Goal: Information Seeking & Learning: Find specific page/section

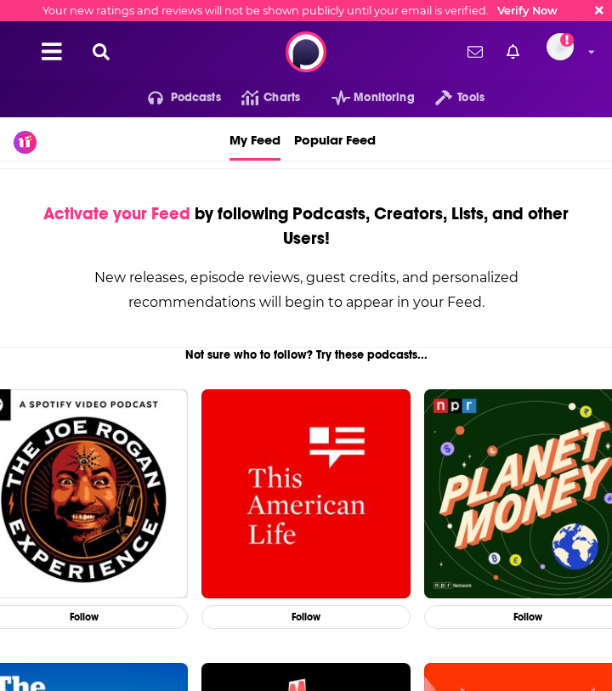
click at [100, 53] on icon at bounding box center [101, 51] width 17 height 17
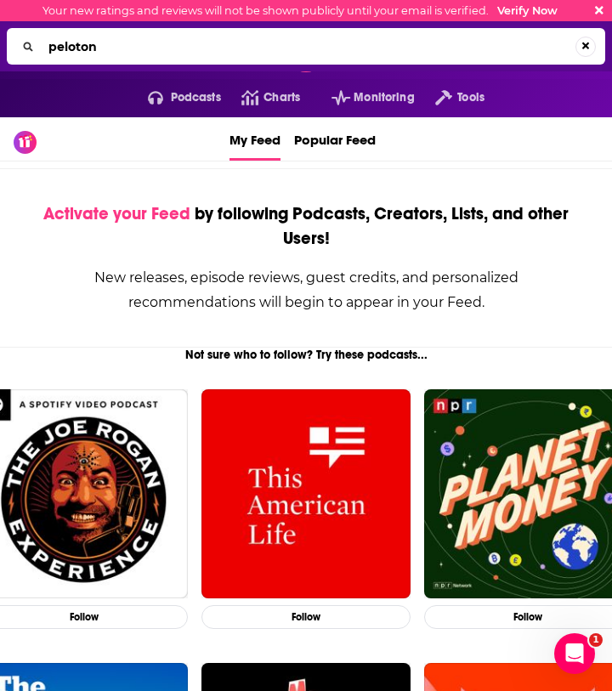
type input "peloton"
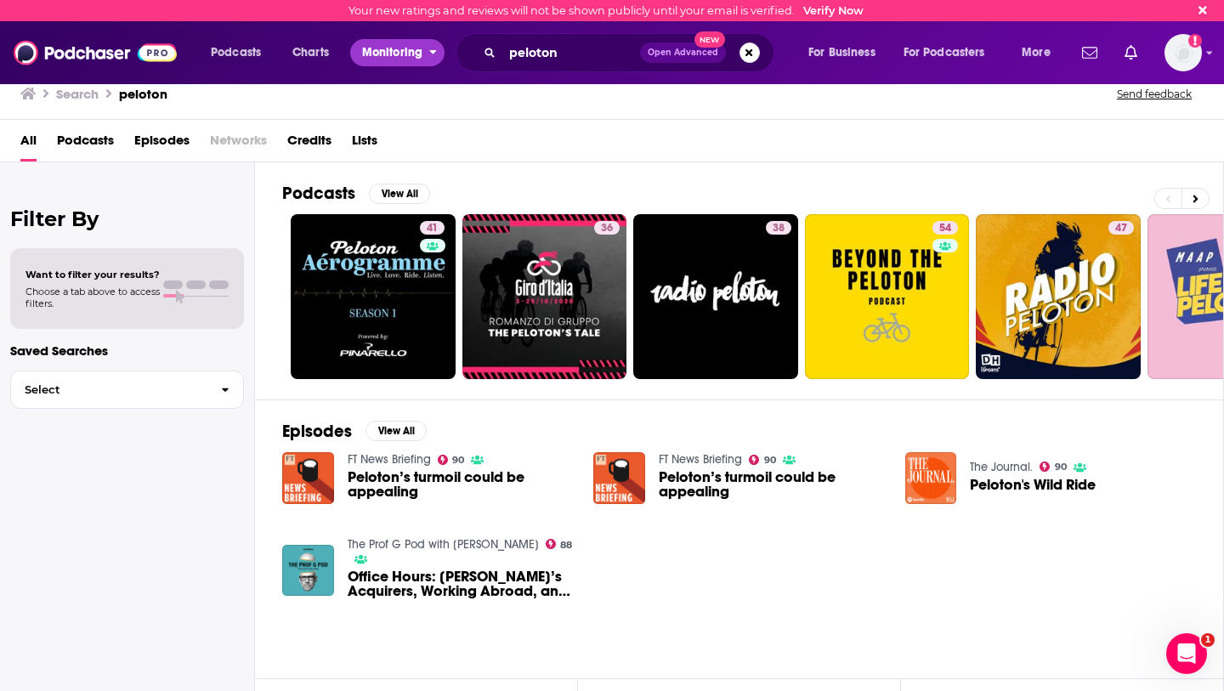
click at [423, 57] on span "Monitoring" at bounding box center [392, 53] width 60 height 24
click at [235, 52] on span "Podcasts" at bounding box center [236, 53] width 50 height 24
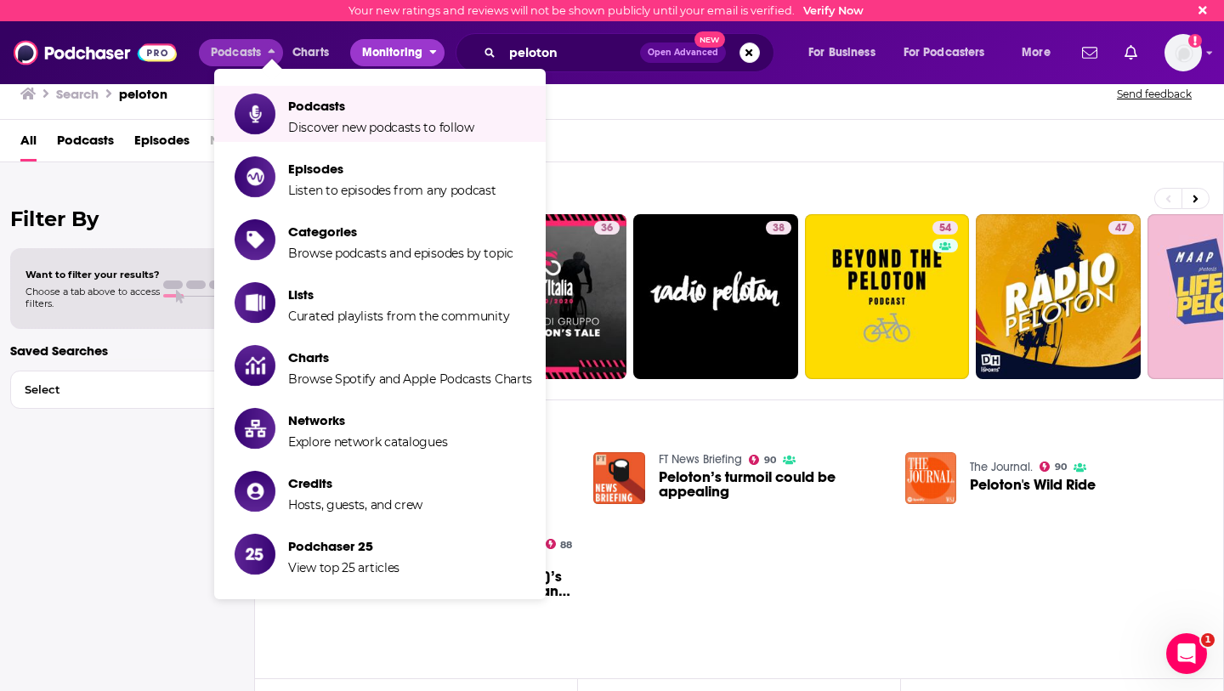
click at [394, 54] on span "Monitoring" at bounding box center [392, 53] width 60 height 24
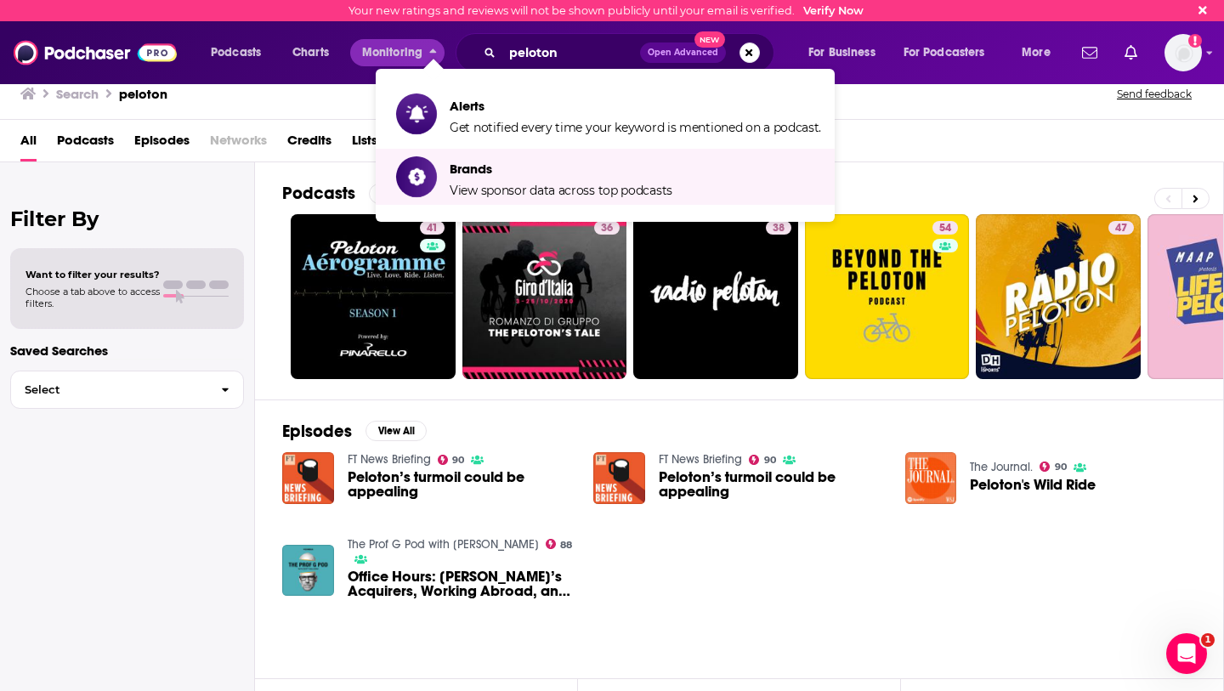
click at [491, 203] on li "Brands View sponsor data across top podcasts" at bounding box center [605, 177] width 459 height 56
click at [456, 180] on span "Brands View sponsor data across top podcasts" at bounding box center [561, 177] width 223 height 43
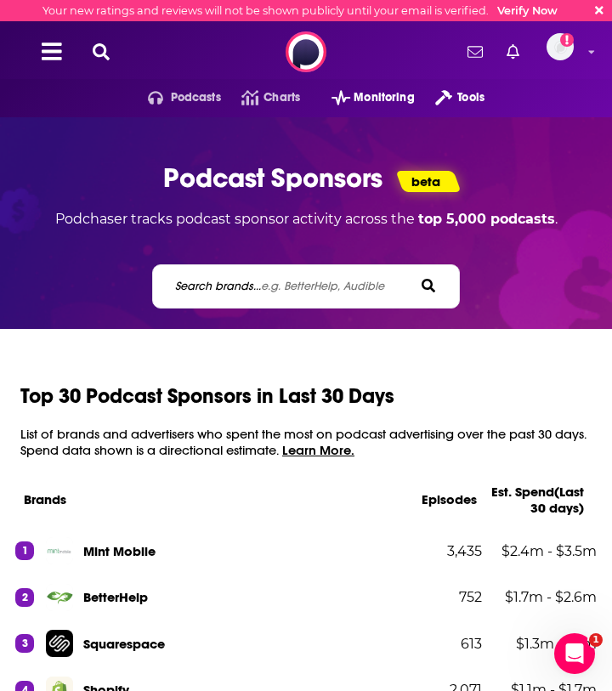
click at [241, 289] on label "Search brands... e.g. BetterHelp, Audible" at bounding box center [279, 286] width 209 height 14
click at [241, 289] on input "Search brands... e.g. BetterHelp, Audible" at bounding box center [249, 286] width 153 height 18
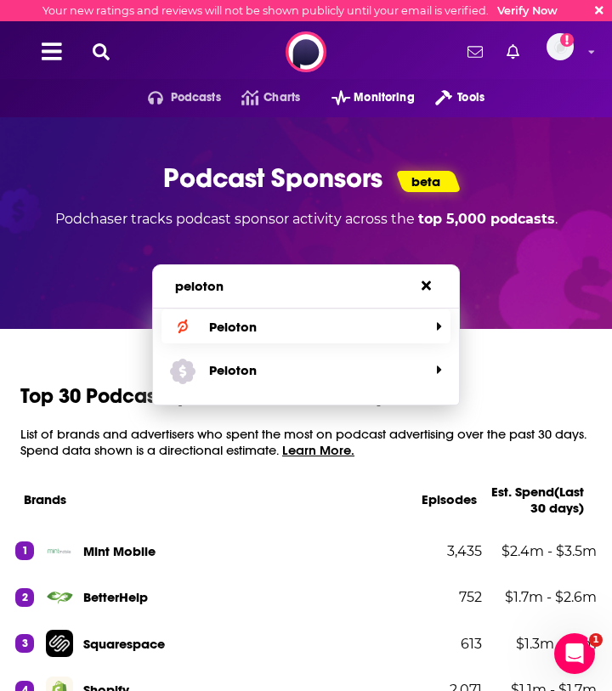
type input "peloton"
click at [303, 327] on span "Peloton" at bounding box center [299, 327] width 259 height 26
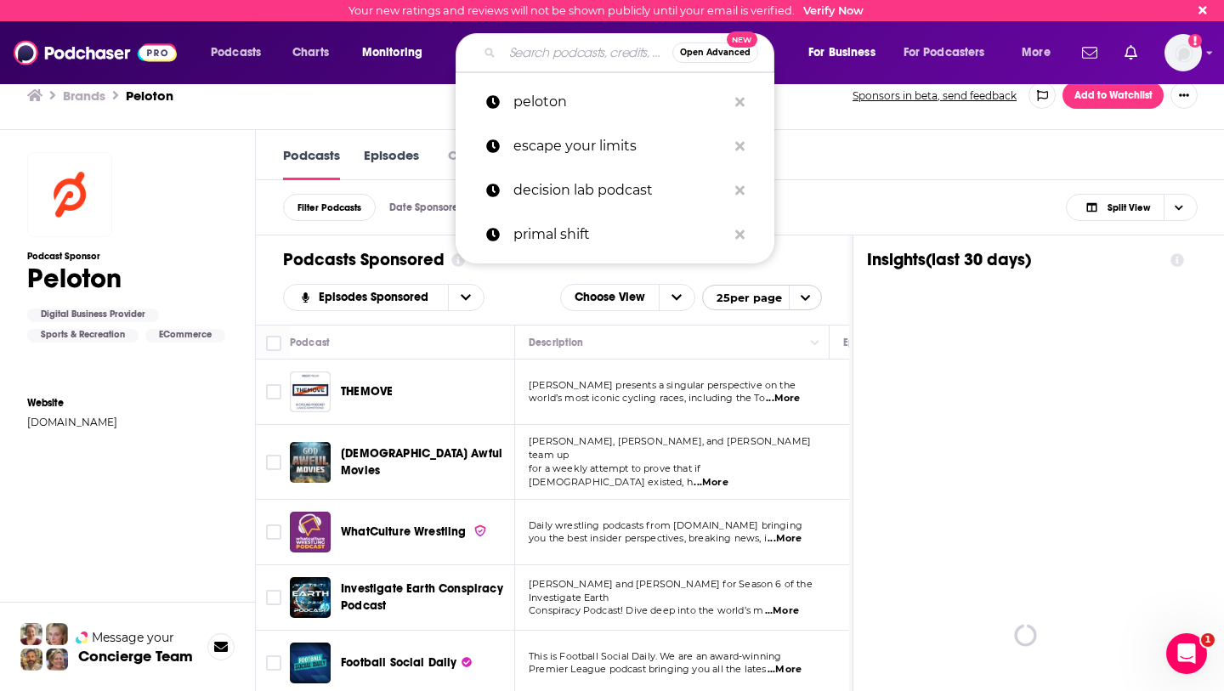
click at [580, 48] on input "Search podcasts, credits, & more..." at bounding box center [587, 52] width 170 height 27
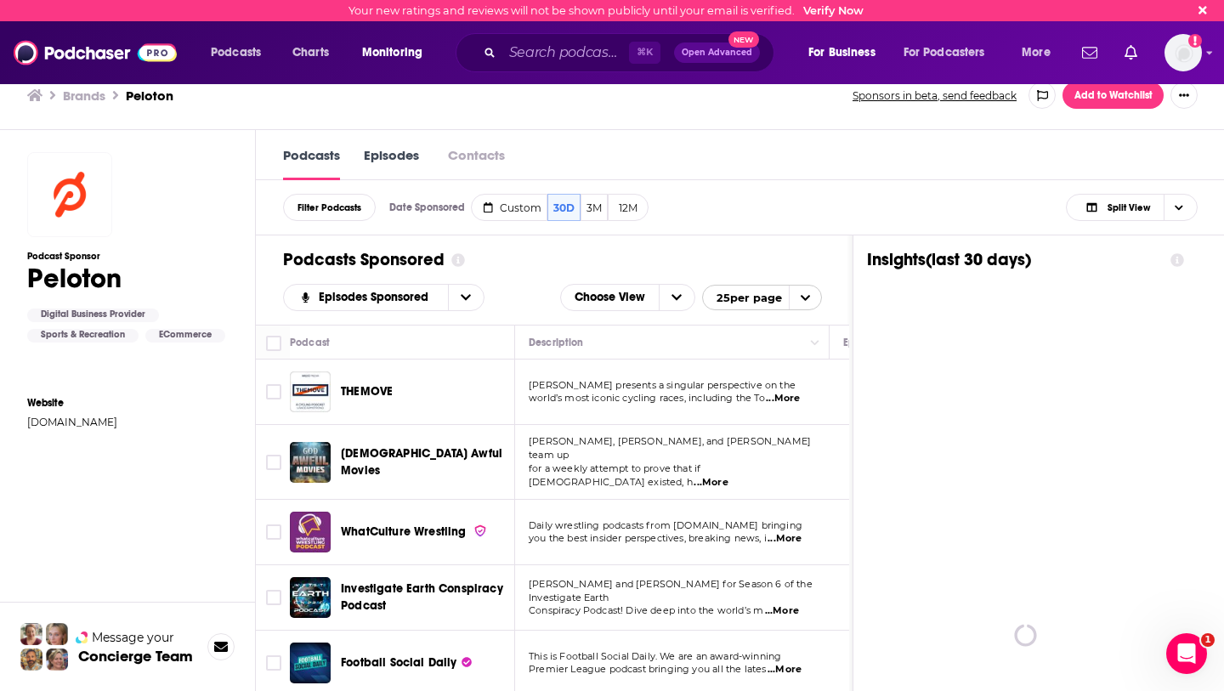
click at [346, 80] on div "Podcasts Charts Monitoring ⌘ K Open Advanced New For Business For Podcasters Mo…" at bounding box center [612, 52] width 1224 height 63
click at [88, 95] on h3 "Brands" at bounding box center [84, 96] width 43 height 16
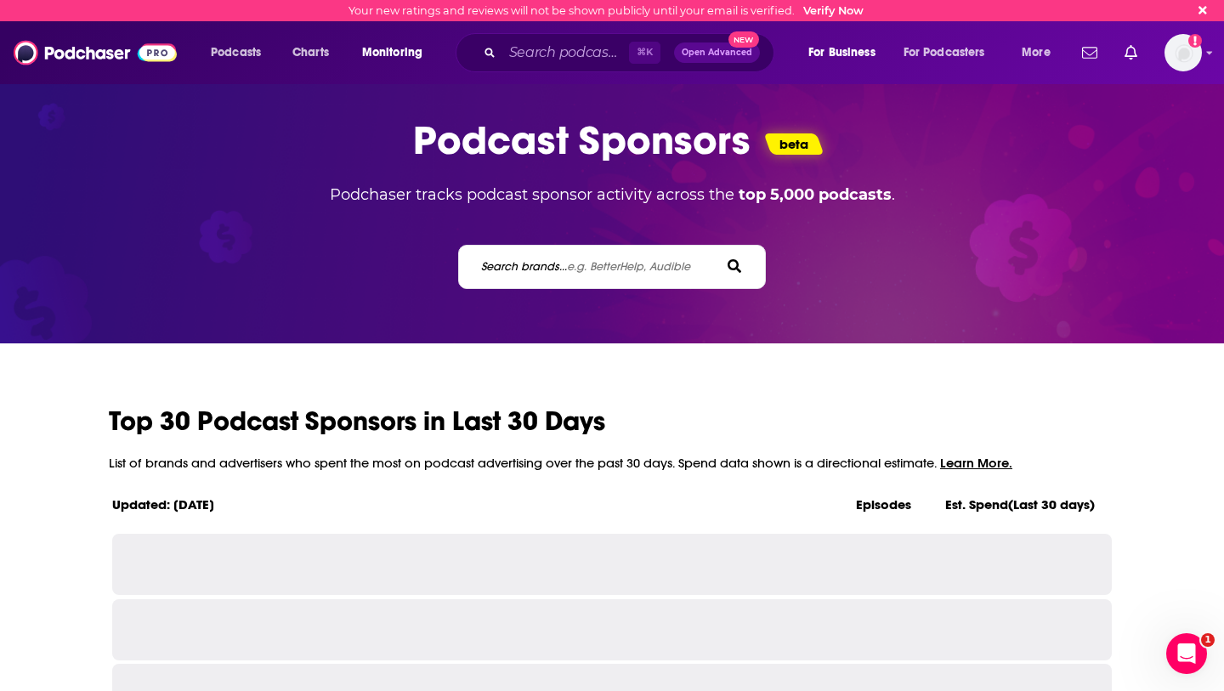
click at [611, 261] on span "e.g. BetterHelp, Audible" at bounding box center [628, 266] width 123 height 14
click at [611, 261] on input "Search brands... e.g. BetterHelp, Audible" at bounding box center [555, 267] width 153 height 18
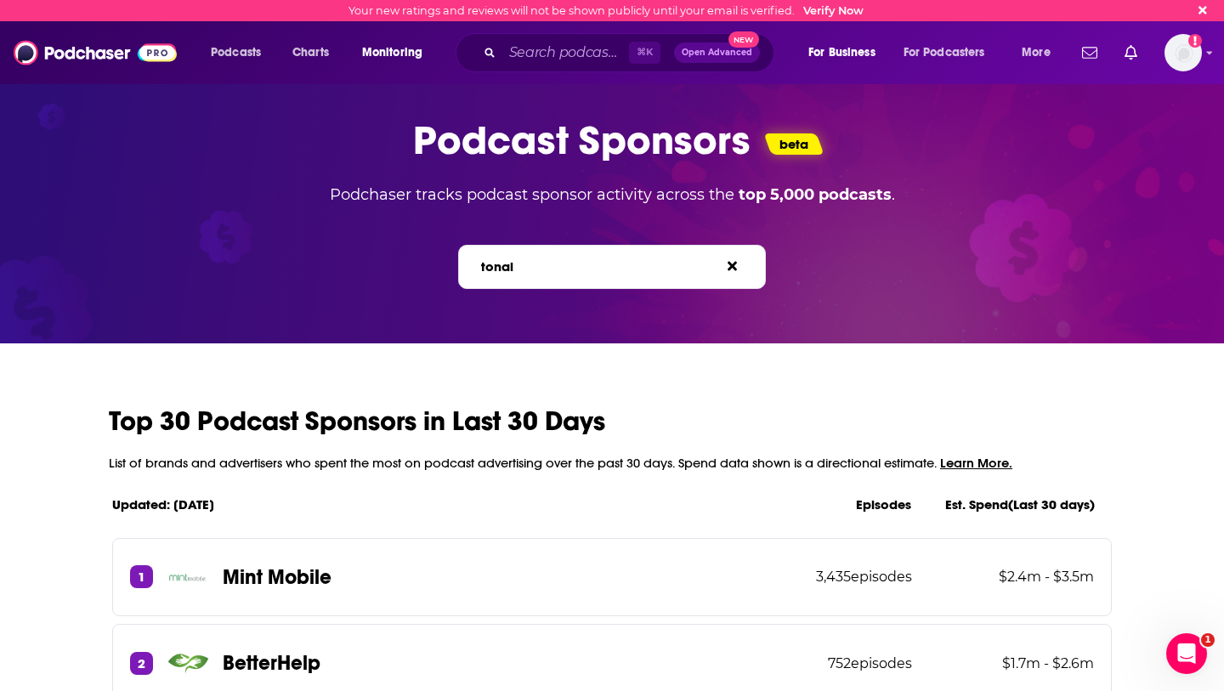
type input "tonal"
click at [500, 277] on div "tonal Search brands... e.g. BetterHelp, Audible" at bounding box center [612, 267] width 309 height 44
click at [519, 256] on div "tonal Search brands... e.g. BetterHelp, Audible" at bounding box center [612, 267] width 309 height 44
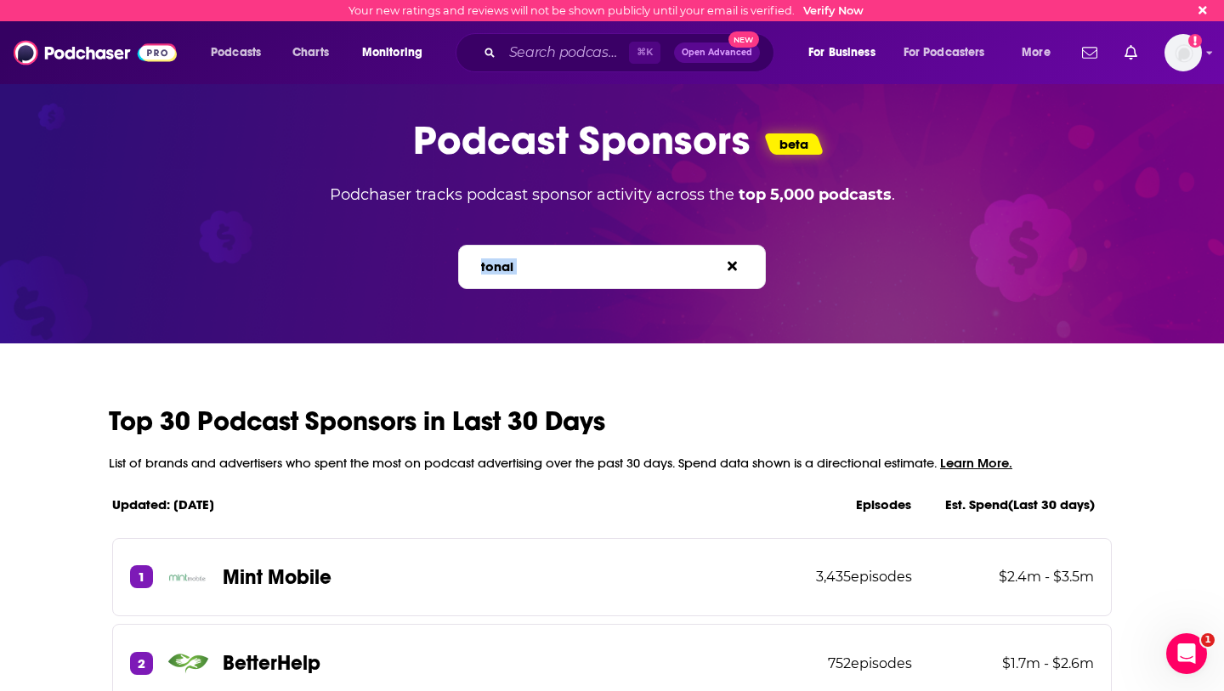
click at [519, 255] on div "tonal Search brands... e.g. BetterHelp, Audible" at bounding box center [612, 267] width 309 height 44
click at [554, 273] on label "Search brands... e.g. BetterHelp, Audible" at bounding box center [585, 266] width 209 height 14
click at [554, 273] on input "tonal" at bounding box center [555, 267] width 153 height 18
click at [611, 266] on icon at bounding box center [732, 266] width 9 height 9
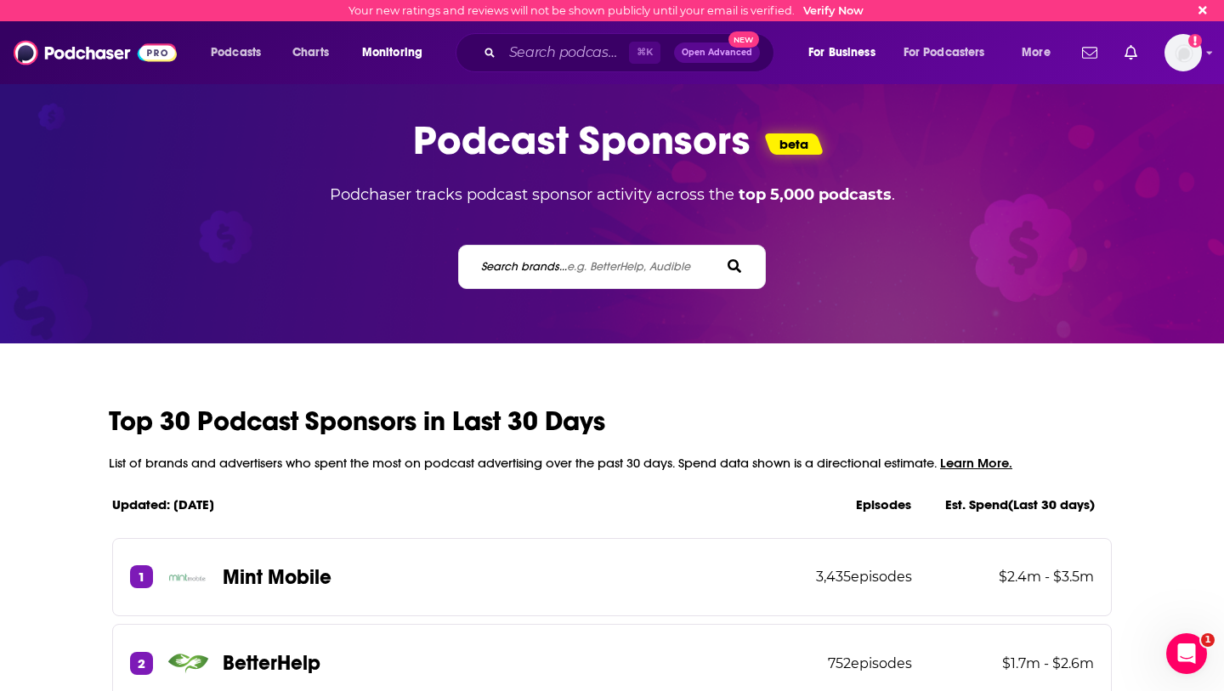
click at [611, 277] on div "Search brands... e.g. BetterHelp, Audible" at bounding box center [612, 267] width 309 height 44
click at [596, 270] on span "e.g. BetterHelp, Audible" at bounding box center [628, 266] width 123 height 14
click at [596, 270] on input "Search brands... e.g. BetterHelp, Audible" at bounding box center [555, 267] width 153 height 18
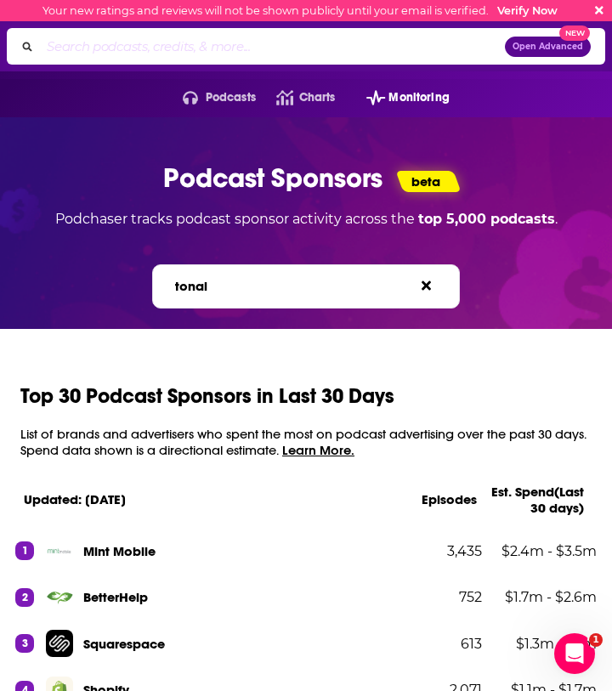
type input "tonal"
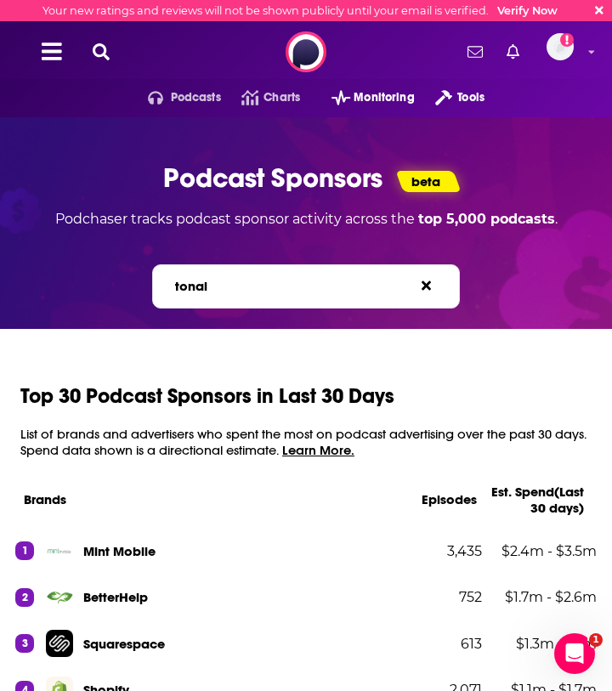
click at [217, 287] on label "Search brands... e.g. BetterHelp, Audible" at bounding box center [279, 286] width 209 height 14
click at [217, 287] on input "tonal" at bounding box center [249, 286] width 153 height 18
click at [202, 287] on label "Search brands... e.g. BetterHelp, Audible" at bounding box center [279, 286] width 209 height 14
click at [202, 287] on input "tonal" at bounding box center [249, 286] width 153 height 18
click at [202, 287] on label "Search brands... e.g. BetterHelp, Audible" at bounding box center [279, 286] width 209 height 14
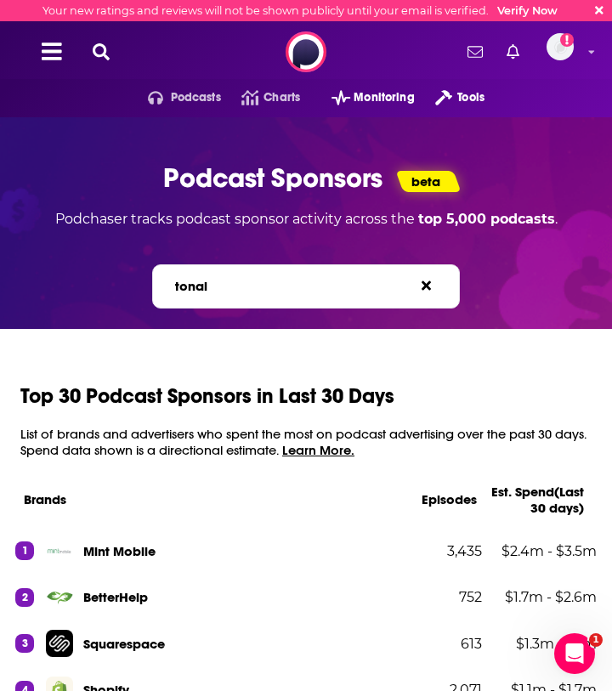
click at [202, 287] on input "tonal" at bounding box center [249, 286] width 153 height 18
click at [202, 287] on label "Search brands... e.g. BetterHelp, Audible" at bounding box center [279, 286] width 209 height 14
click at [202, 287] on input "tonal" at bounding box center [249, 286] width 153 height 18
click at [202, 287] on label "Search brands... e.g. BetterHelp, Audible" at bounding box center [279, 286] width 209 height 14
click at [202, 287] on input "tonal" at bounding box center [249, 286] width 153 height 18
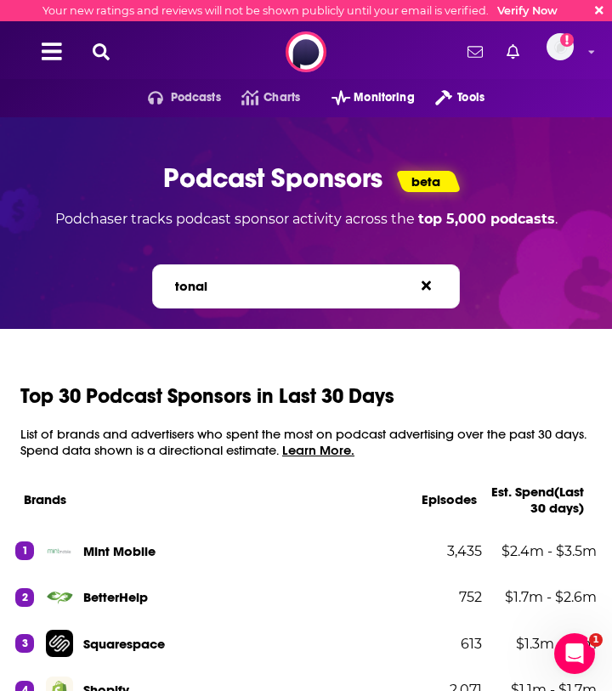
click at [202, 287] on label "Search brands... e.g. BetterHelp, Audible" at bounding box center [279, 286] width 209 height 14
click at [202, 287] on input "tonal" at bounding box center [249, 286] width 153 height 18
click at [202, 287] on label "Search brands... e.g. BetterHelp, Audible" at bounding box center [279, 286] width 209 height 14
click at [202, 287] on input "tonal" at bounding box center [249, 286] width 153 height 18
click at [251, 281] on label "Search brands... e.g. BetterHelp, Audible" at bounding box center [279, 286] width 209 height 14
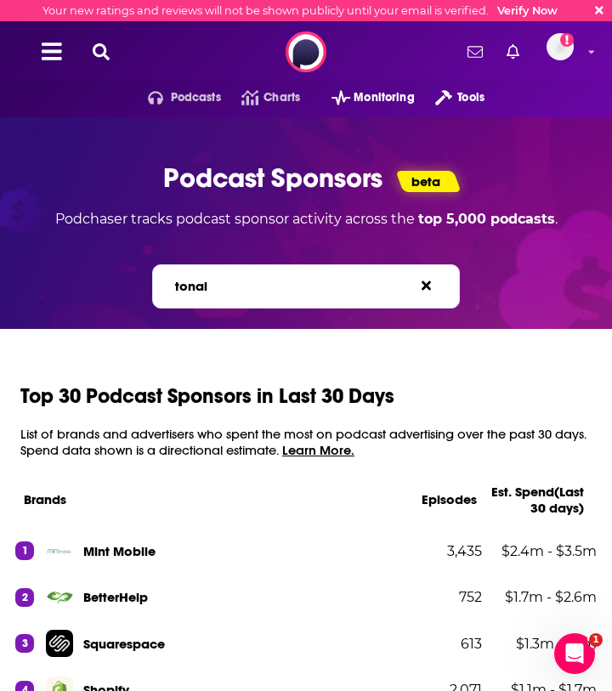
click at [251, 281] on input "tonal" at bounding box center [249, 286] width 153 height 18
click at [251, 281] on label "Search brands... e.g. BetterHelp, Audible" at bounding box center [279, 286] width 209 height 14
click at [251, 281] on input "tonal" at bounding box center [249, 286] width 153 height 18
click at [251, 281] on label "Search brands... e.g. BetterHelp, Audible" at bounding box center [279, 286] width 209 height 14
click at [251, 281] on input "tonal" at bounding box center [249, 286] width 153 height 18
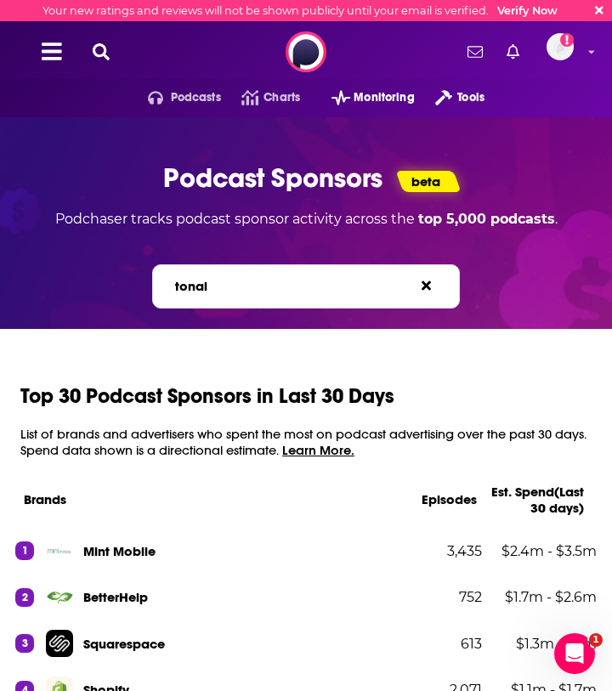
click at [191, 288] on label "Search brands... e.g. BetterHelp, Audible" at bounding box center [279, 286] width 209 height 14
click at [191, 288] on input "tonal" at bounding box center [249, 286] width 153 height 18
click at [191, 288] on label "Search brands... e.g. BetterHelp, Audible" at bounding box center [279, 286] width 209 height 14
click at [191, 288] on input "tonal" at bounding box center [249, 286] width 153 height 18
click at [191, 288] on label "Search brands... e.g. BetterHelp, Audible" at bounding box center [279, 286] width 209 height 14
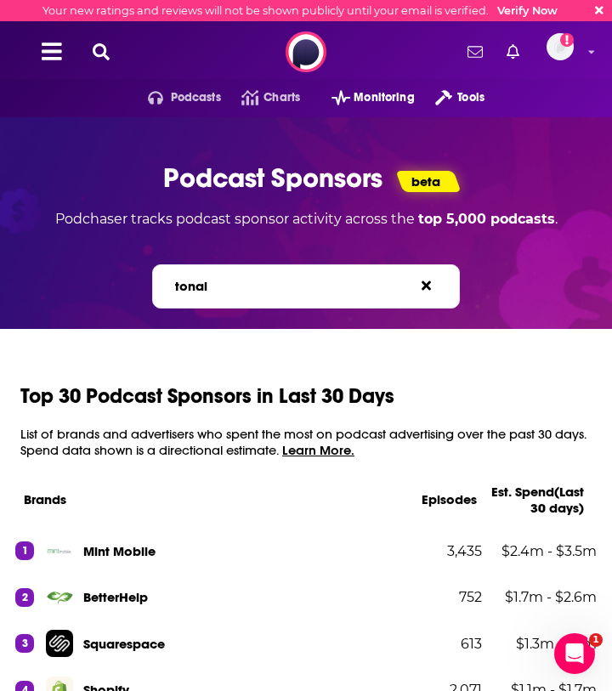
click at [191, 288] on input "tonal" at bounding box center [249, 286] width 153 height 18
click at [224, 286] on label "Search brands... e.g. BetterHelp, Audible" at bounding box center [279, 286] width 209 height 14
click at [224, 286] on input "tonal" at bounding box center [249, 286] width 153 height 18
click at [225, 286] on label "Search brands... e.g. BetterHelp, Audible" at bounding box center [279, 286] width 209 height 14
click at [225, 286] on input "tonal" at bounding box center [249, 286] width 153 height 18
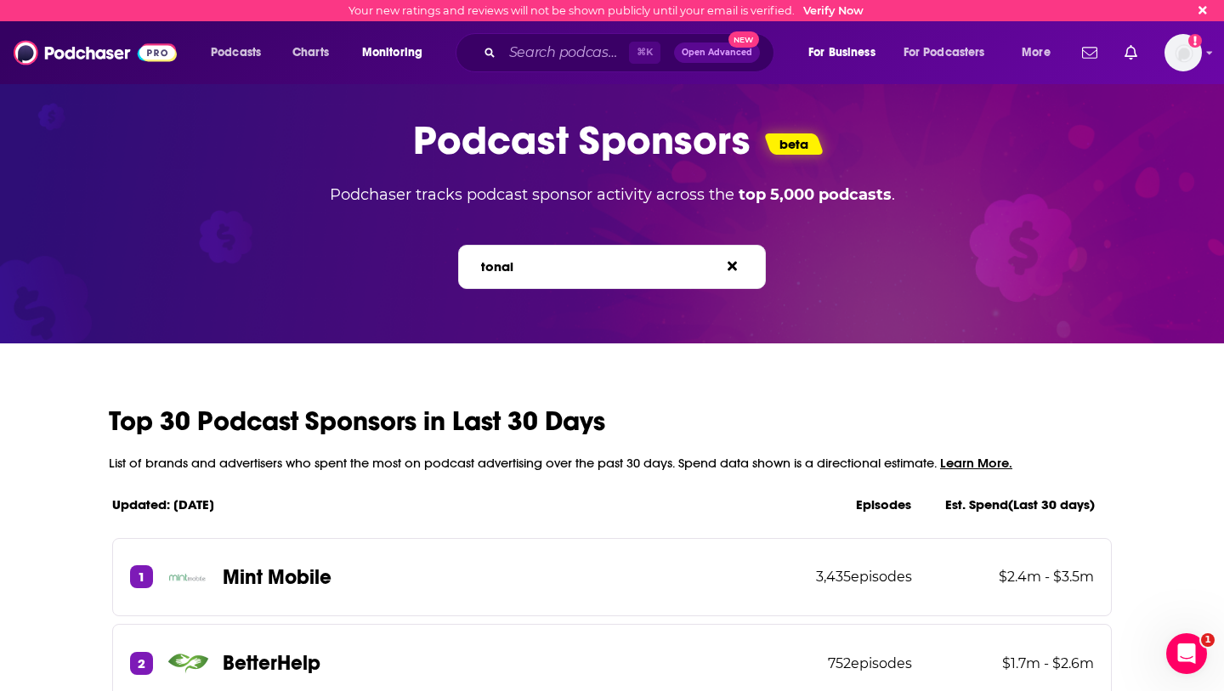
click at [531, 271] on label "Search brands... e.g. BetterHelp, Audible" at bounding box center [585, 266] width 209 height 14
click at [531, 271] on input "tonal" at bounding box center [555, 267] width 153 height 18
click at [531, 273] on label "Search brands... e.g. BetterHelp, Audible" at bounding box center [585, 266] width 209 height 14
click at [531, 273] on input "tonal" at bounding box center [555, 267] width 153 height 18
click at [531, 273] on label "Search brands... e.g. BetterHelp, Audible" at bounding box center [585, 266] width 209 height 14
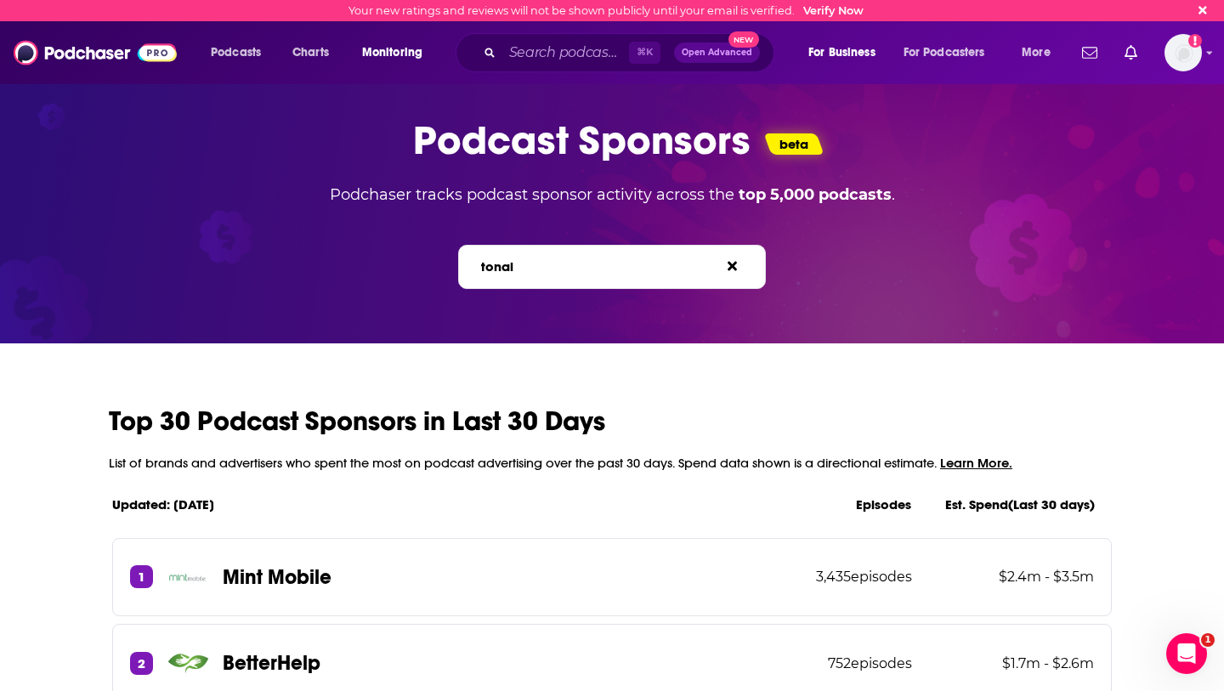
click at [531, 273] on input "tonal" at bounding box center [555, 267] width 153 height 18
click at [611, 270] on icon at bounding box center [732, 266] width 9 height 9
click at [584, 270] on span "e.g. BetterHelp, Audible" at bounding box center [628, 266] width 123 height 14
click at [584, 270] on input "Search brands... e.g. BetterHelp, Audible" at bounding box center [555, 267] width 153 height 18
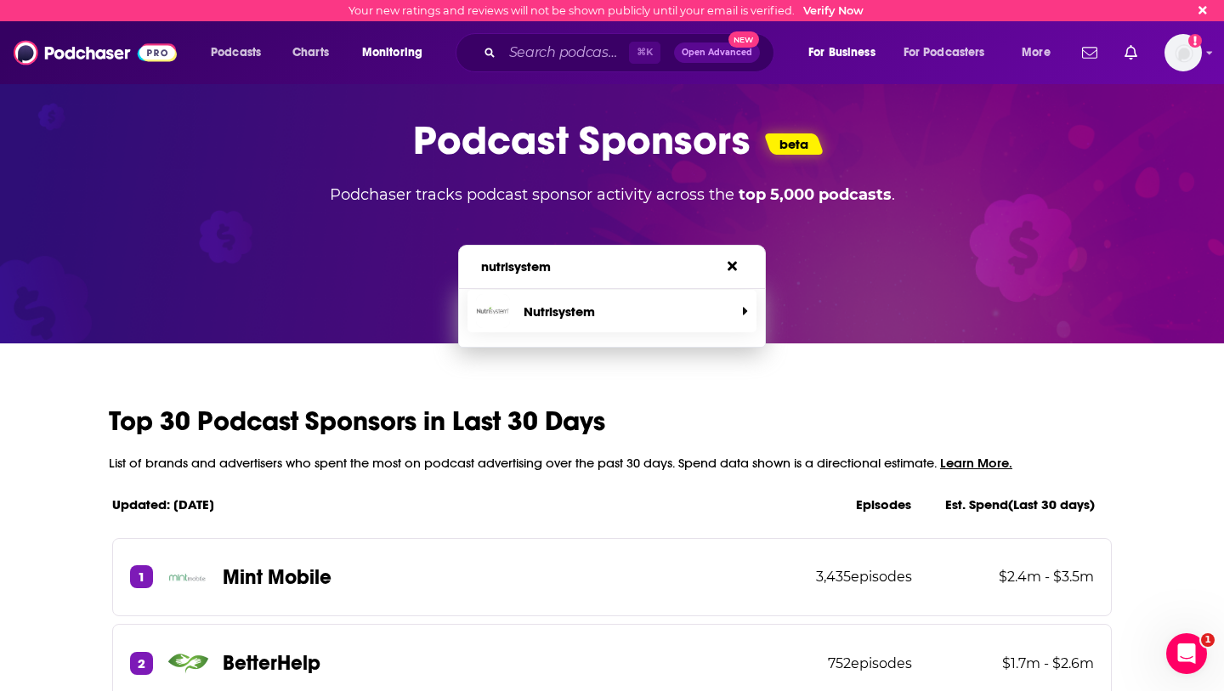
type input "nutrisystem"
click at [611, 308] on span "Nutrisystem" at bounding box center [605, 311] width 259 height 34
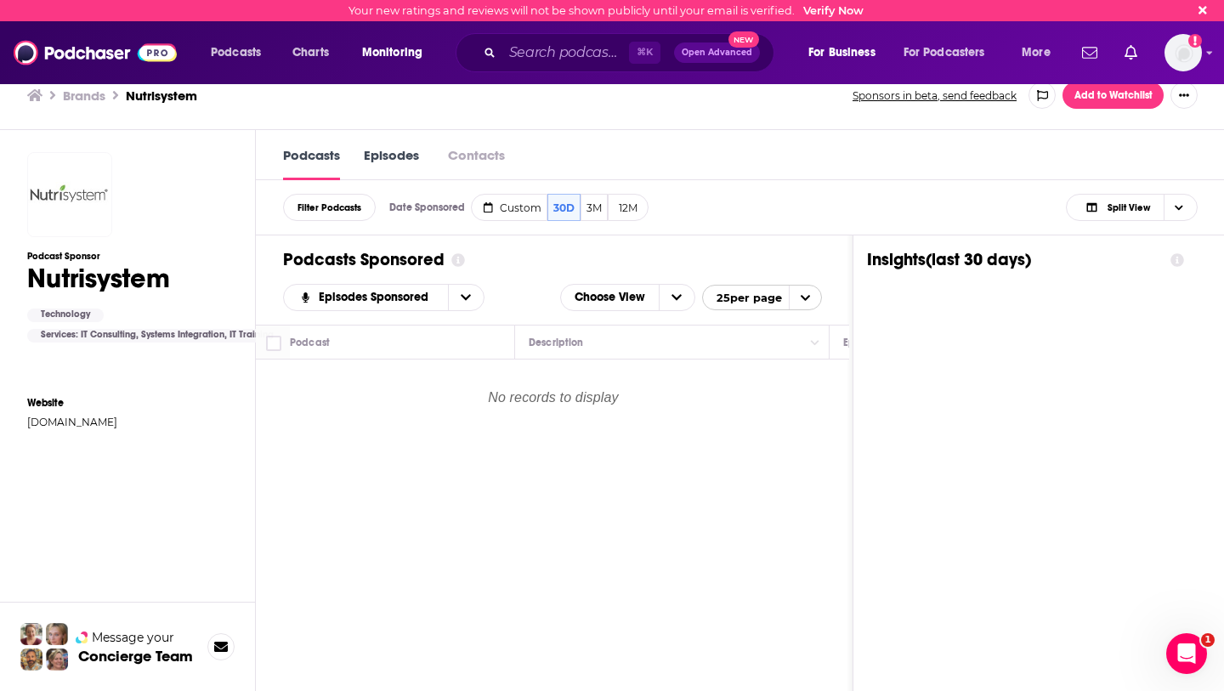
scroll to position [1, 0]
click at [591, 207] on button "3M" at bounding box center [594, 206] width 27 height 27
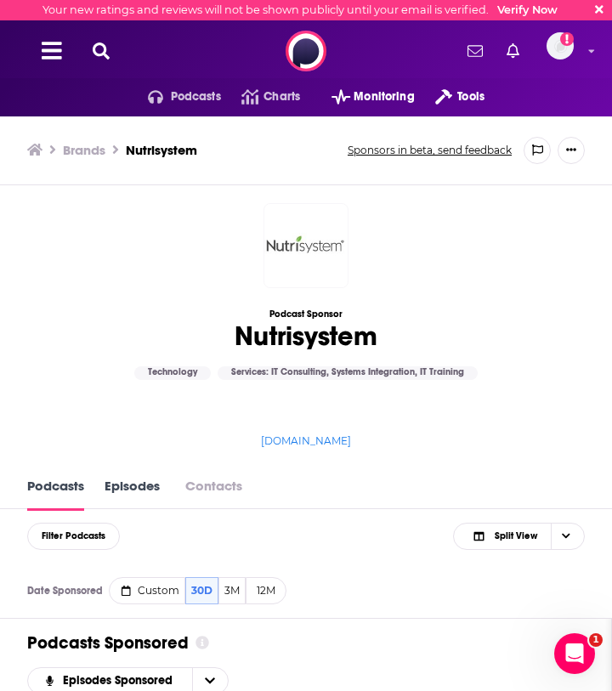
click at [181, 288] on div "Podcast Sponsor Nutrisystem Technology Services: IT Consulting, Systems Integra…" at bounding box center [306, 319] width 612 height 269
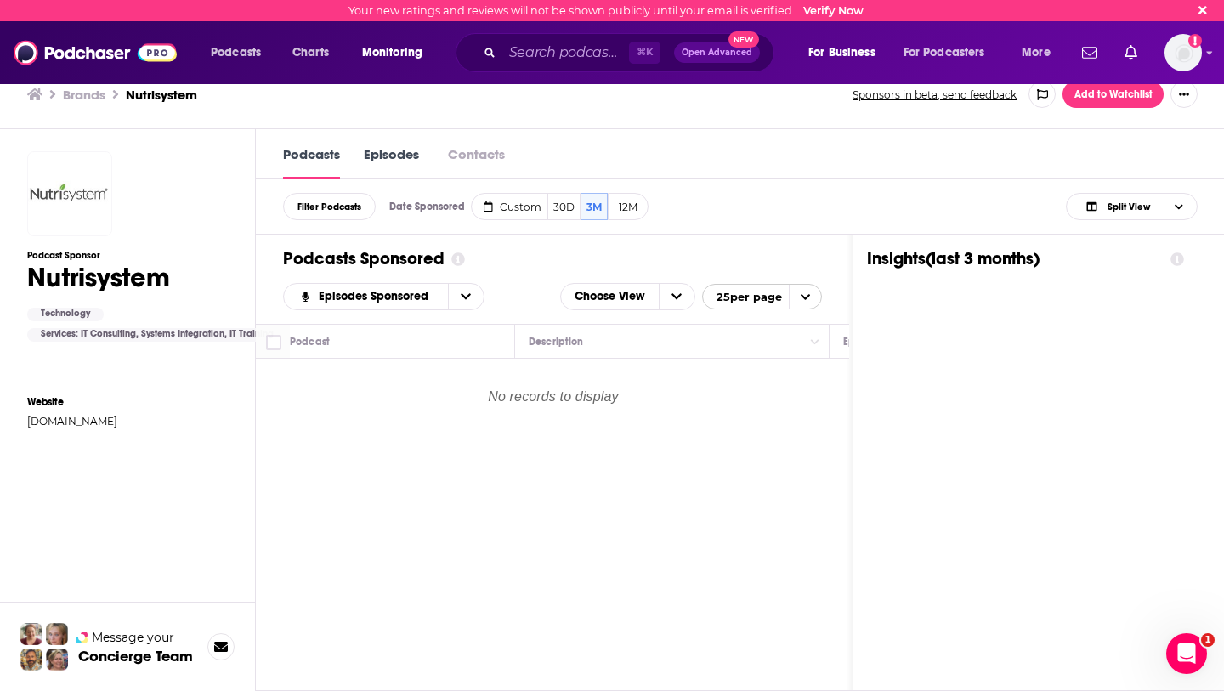
scroll to position [0, 0]
click at [94, 91] on h3 "Brands" at bounding box center [84, 96] width 43 height 16
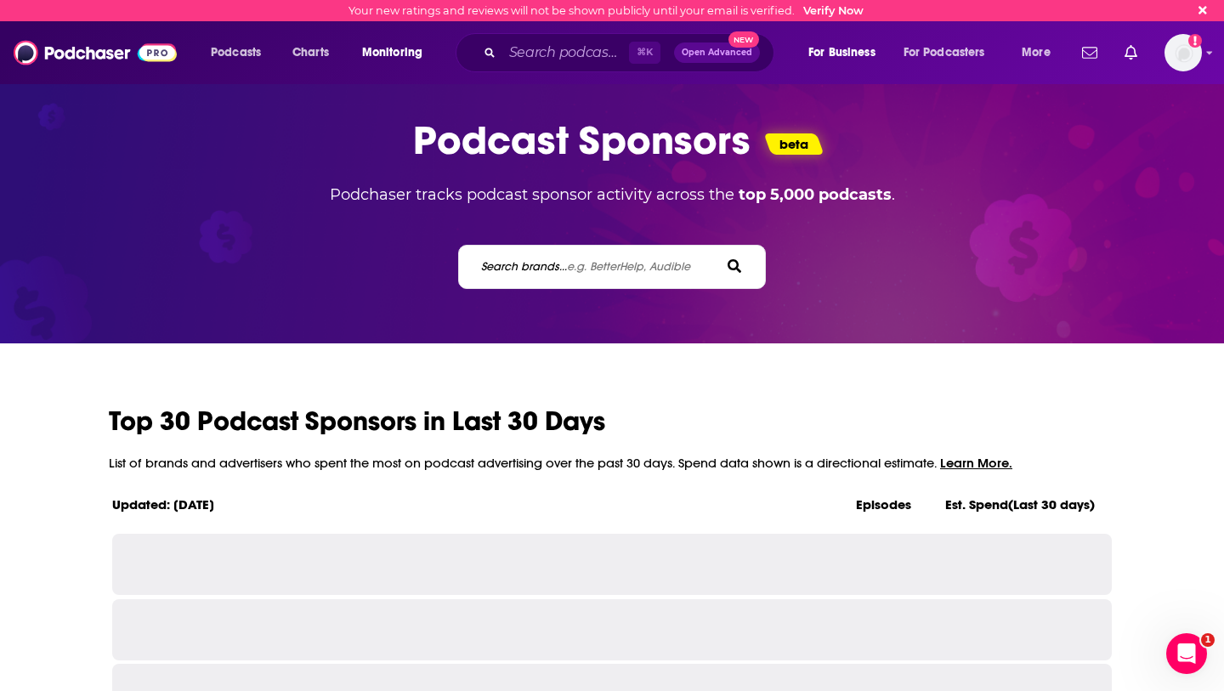
click at [497, 268] on label "Search brands... e.g. BetterHelp, Audible" at bounding box center [585, 266] width 209 height 14
click at [497, 268] on input "Search brands... e.g. BetterHelp, Audible" at bounding box center [555, 267] width 153 height 18
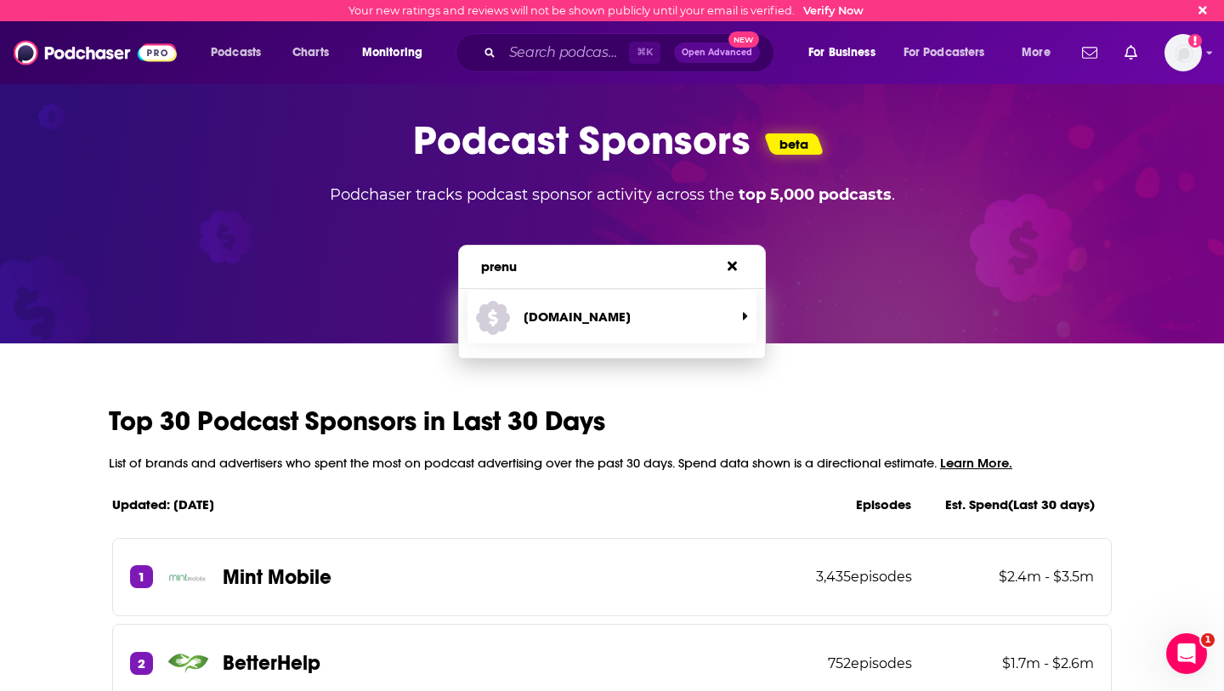
type input "prenu"
click at [545, 324] on p "[DOMAIN_NAME]" at bounding box center [577, 317] width 107 height 16
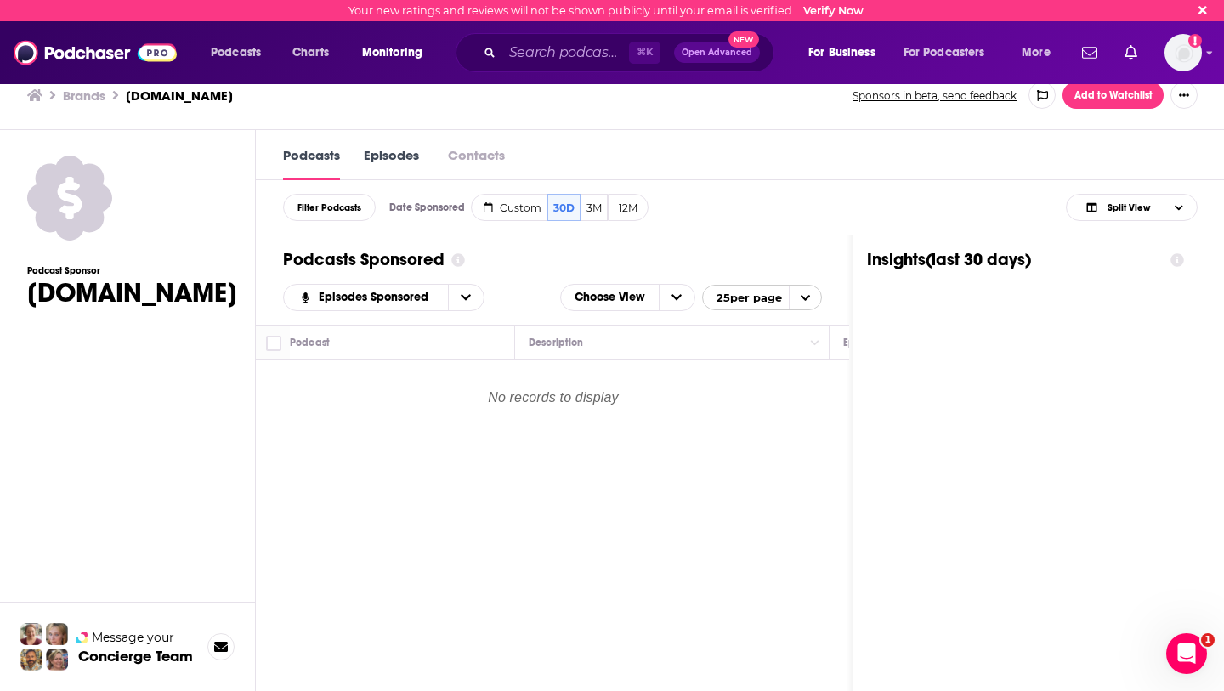
scroll to position [1, 0]
click at [593, 208] on button "3M" at bounding box center [594, 206] width 27 height 27
click at [86, 90] on h3 "Brands" at bounding box center [84, 95] width 43 height 16
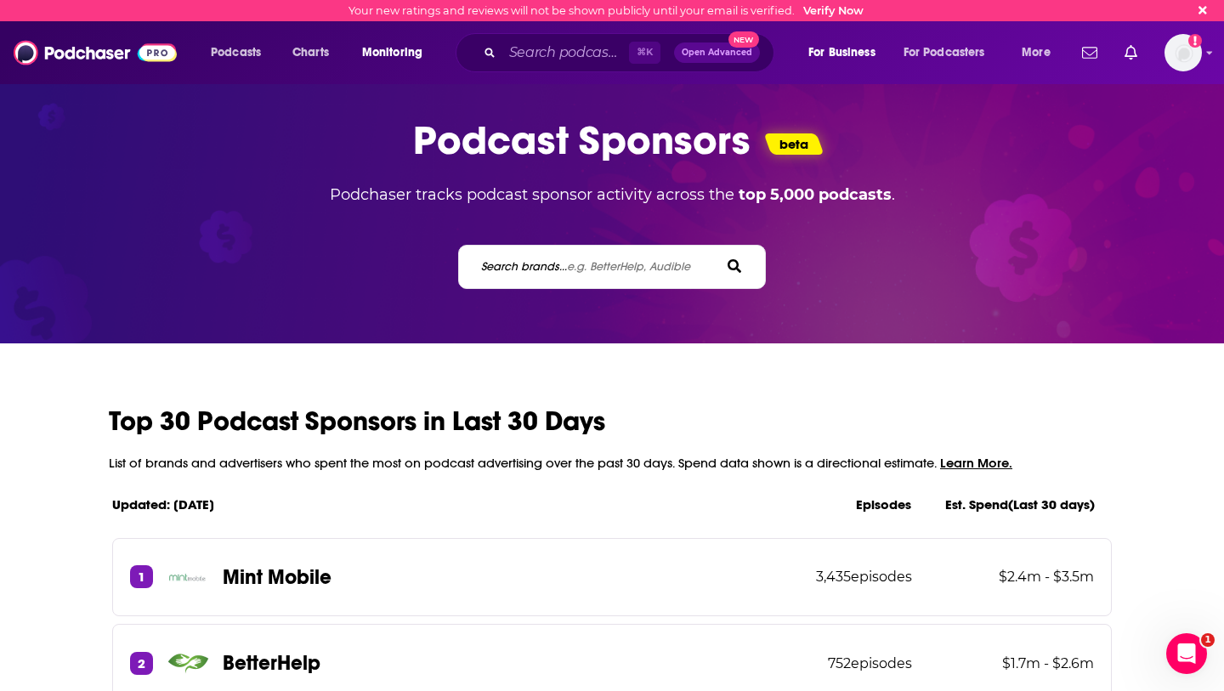
click at [588, 278] on div "Search brands... e.g. BetterHelp, Audible" at bounding box center [612, 267] width 309 height 44
click at [578, 269] on span "e.g. BetterHelp, Audible" at bounding box center [628, 266] width 123 height 14
click at [578, 269] on input "Search brands... e.g. BetterHelp, Audible" at bounding box center [555, 267] width 153 height 18
paste input "Cleerly"
type input "Cleerly"
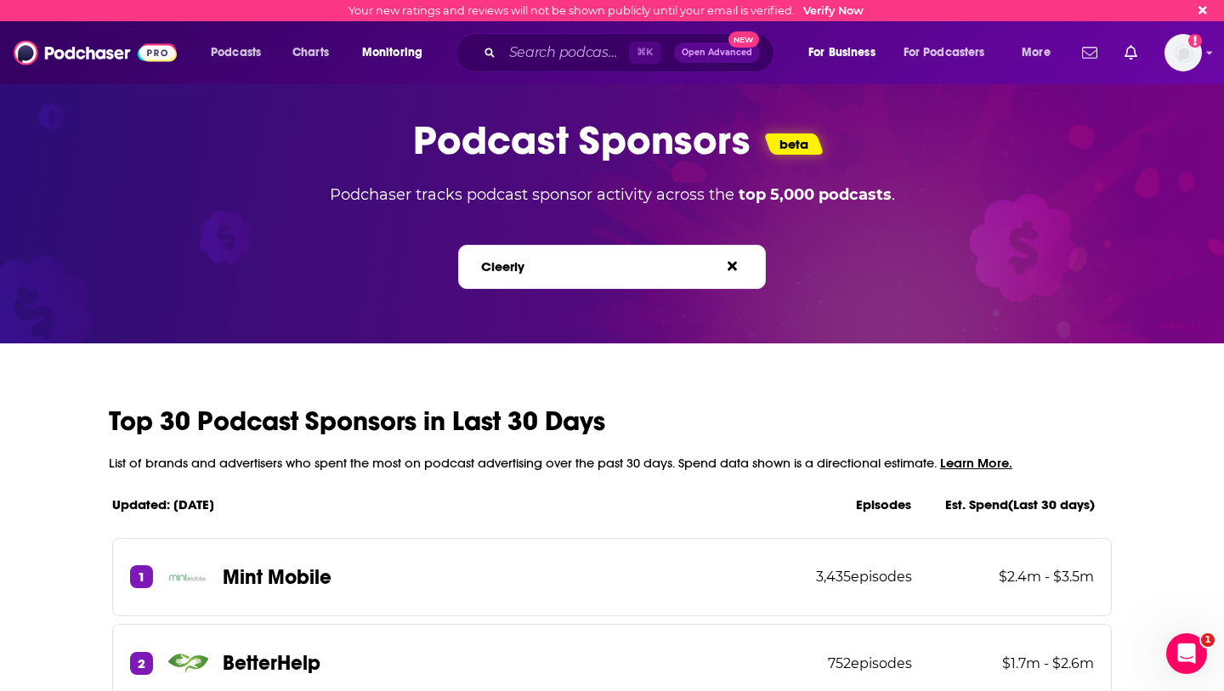
click at [514, 274] on label "Search brands... e.g. BetterHelp, Audible" at bounding box center [585, 266] width 209 height 14
click at [514, 274] on input "Cleerly" at bounding box center [555, 267] width 153 height 18
click at [514, 274] on label "Search brands... e.g. BetterHelp, Audible" at bounding box center [585, 266] width 209 height 14
click at [514, 274] on input "Cleerly" at bounding box center [555, 267] width 153 height 18
click at [514, 274] on label "Search brands... e.g. BetterHelp, Audible" at bounding box center [585, 266] width 209 height 14
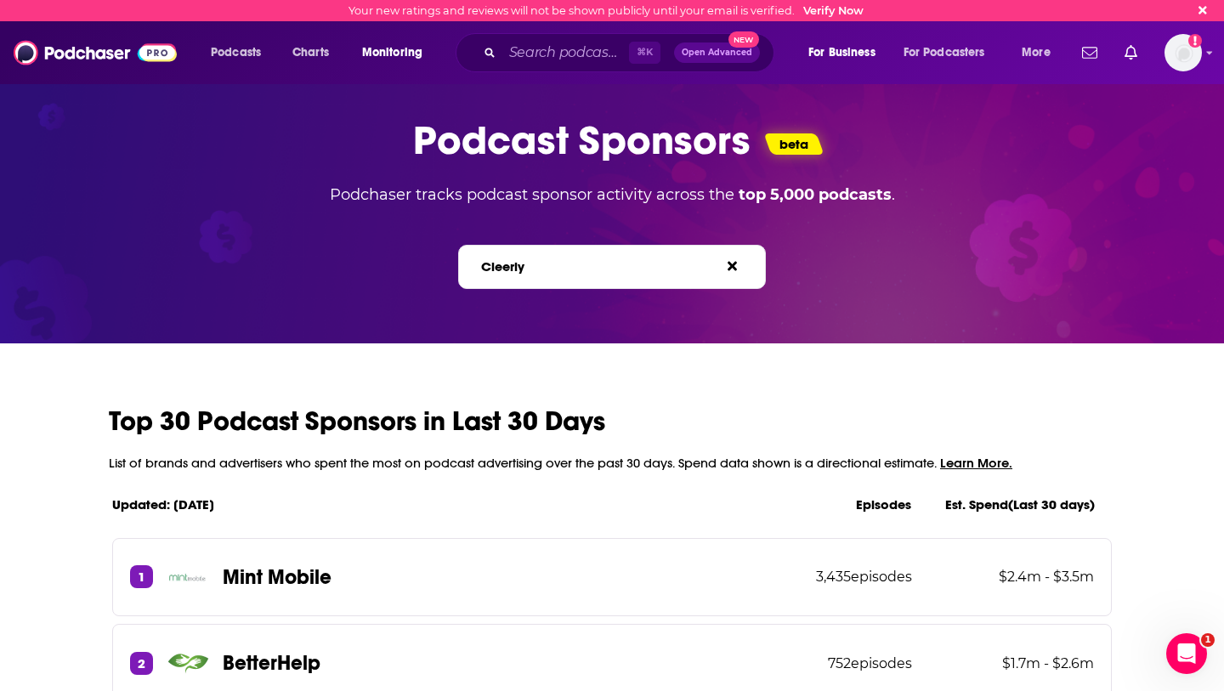
click at [514, 274] on input "Cleerly" at bounding box center [555, 267] width 153 height 18
click at [570, 262] on span "e.g. BetterHelp, Audible" at bounding box center [628, 266] width 123 height 14
click at [570, 262] on input "Cleerly" at bounding box center [555, 267] width 153 height 18
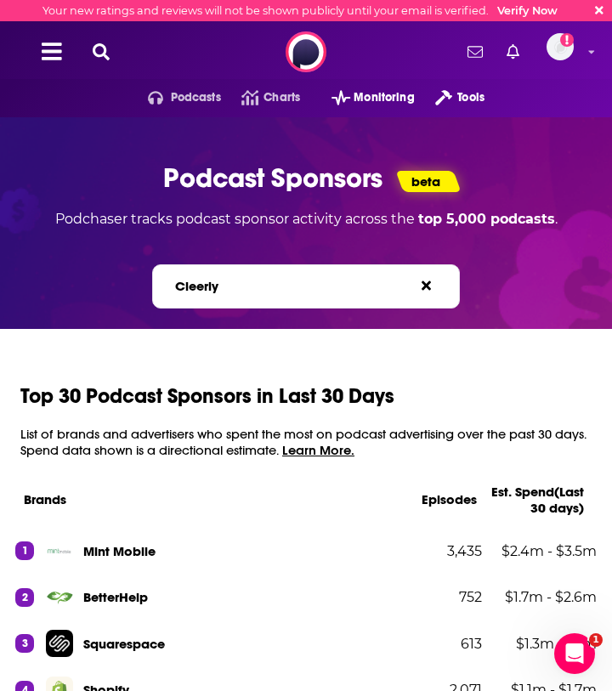
click at [235, 285] on label "Search brands... e.g. BetterHelp, Audible" at bounding box center [279, 286] width 209 height 14
click at [235, 285] on input "Cleerly" at bounding box center [249, 286] width 153 height 18
click at [235, 285] on label "Search brands... e.g. BetterHelp, Audible" at bounding box center [279, 286] width 209 height 14
click at [235, 285] on input "Cleerly" at bounding box center [249, 286] width 153 height 18
click at [235, 285] on label "Search brands... e.g. BetterHelp, Audible" at bounding box center [279, 286] width 209 height 14
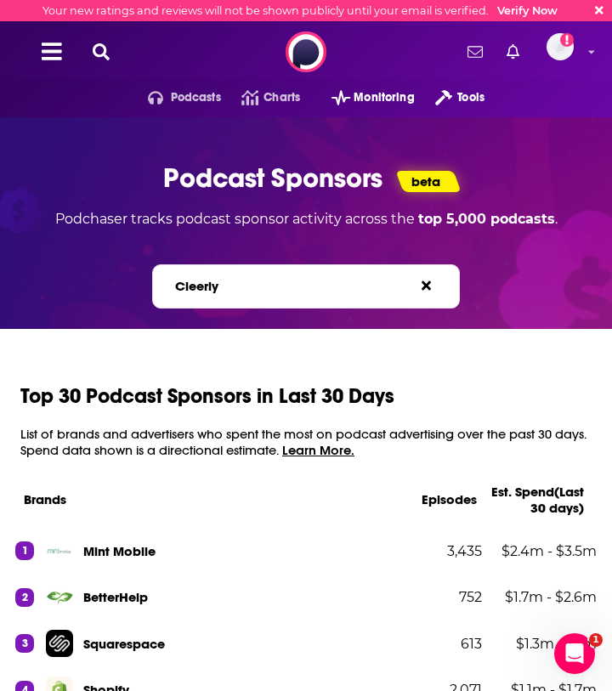
click at [235, 285] on input "Cleerly" at bounding box center [249, 286] width 153 height 18
click at [235, 285] on label "Search brands... e.g. BetterHelp, Audible" at bounding box center [279, 286] width 209 height 14
click at [235, 285] on input "Cleerly" at bounding box center [249, 286] width 153 height 18
click at [201, 287] on label "Search brands... e.g. BetterHelp, Audible" at bounding box center [279, 286] width 209 height 14
click at [201, 287] on input "Cleerly" at bounding box center [249, 286] width 153 height 18
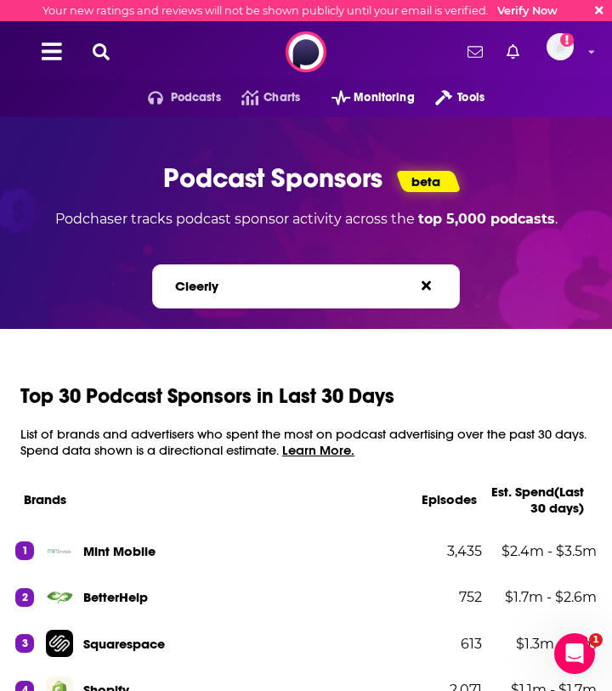
click at [201, 287] on label "Search brands... e.g. BetterHelp, Audible" at bounding box center [279, 286] width 209 height 14
click at [201, 287] on input "Cleerly" at bounding box center [249, 286] width 153 height 18
click at [201, 287] on label "Search brands... e.g. BetterHelp, Audible" at bounding box center [279, 286] width 209 height 14
click at [201, 287] on input "Cleerly" at bounding box center [249, 286] width 153 height 18
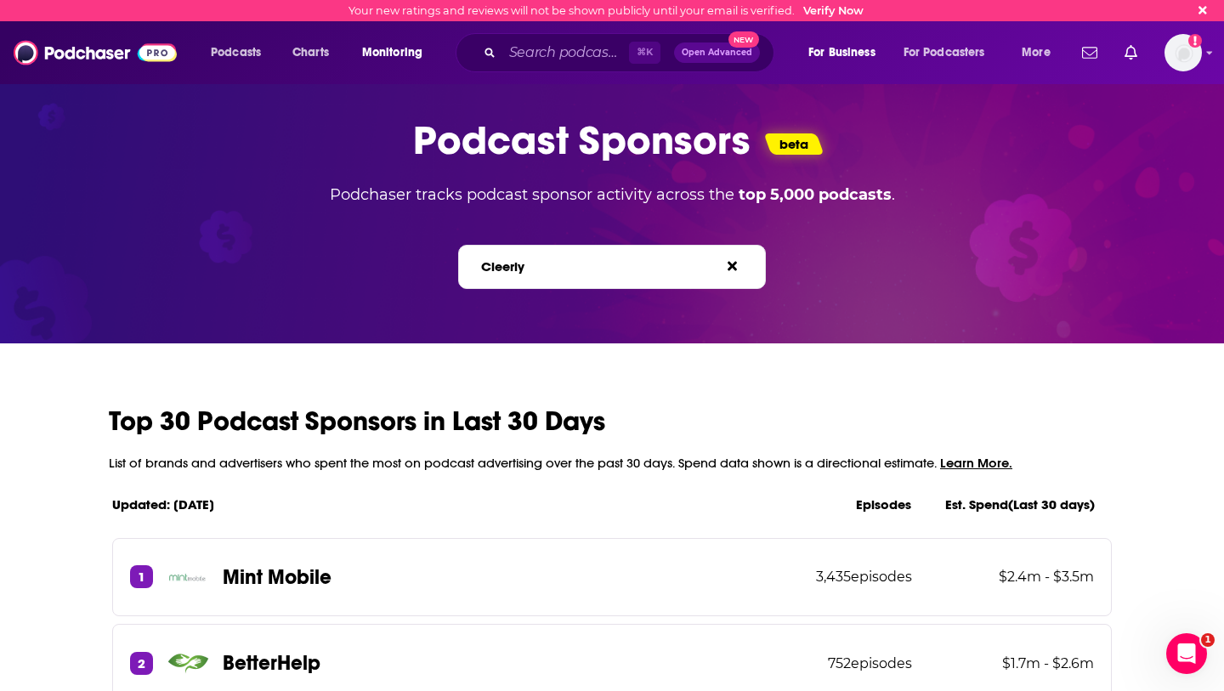
click at [515, 268] on label "Search brands... e.g. BetterHelp, Audible" at bounding box center [585, 266] width 209 height 14
click at [515, 268] on input "Cleerly" at bounding box center [555, 267] width 153 height 18
click at [515, 269] on label "Search brands... e.g. BetterHelp, Audible" at bounding box center [585, 266] width 209 height 14
click at [515, 269] on input "Cleerly" at bounding box center [555, 267] width 153 height 18
click at [515, 269] on label "Search brands... e.g. BetterHelp, Audible" at bounding box center [585, 266] width 209 height 14
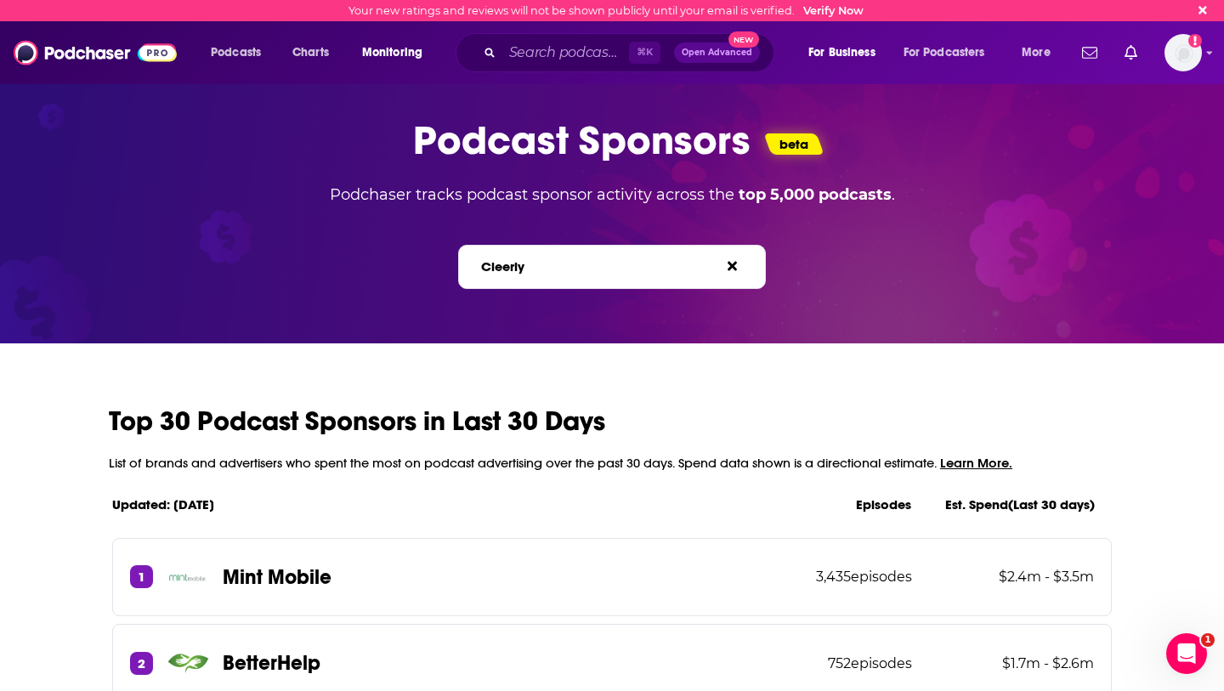
click at [515, 269] on input "Cleerly" at bounding box center [555, 267] width 153 height 18
click at [611, 266] on icon at bounding box center [732, 266] width 9 height 9
click at [558, 272] on label "Search brands... e.g. BetterHelp, Audible" at bounding box center [585, 266] width 209 height 14
click at [558, 272] on input "Search brands... e.g. BetterHelp, Audible" at bounding box center [555, 267] width 153 height 18
paste input "Wild Health"
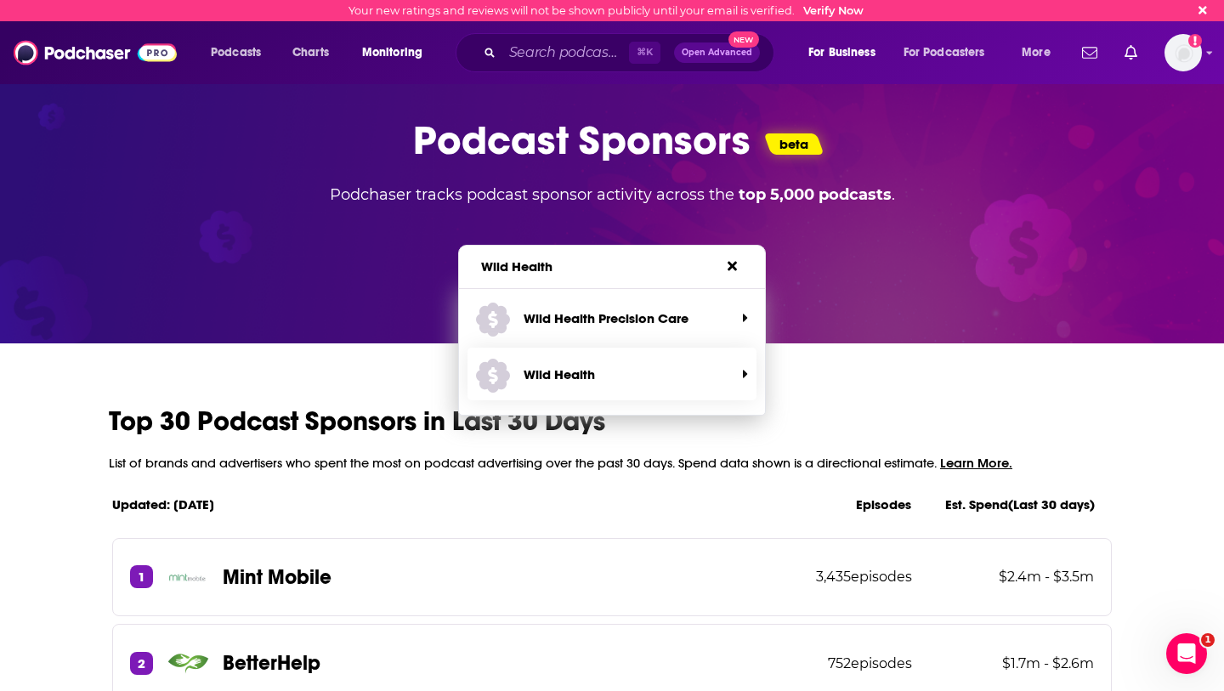
type input "Wild Health"
click at [588, 387] on span "Wild Health" at bounding box center [605, 376] width 259 height 45
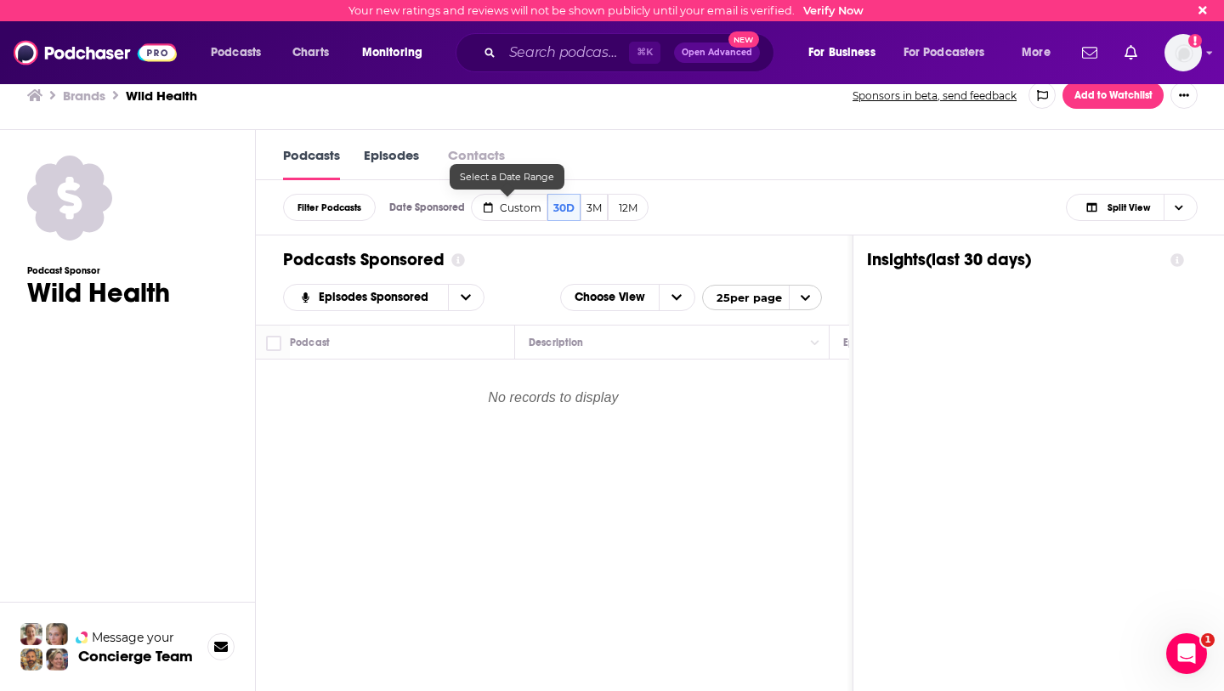
click at [510, 210] on span "Custom" at bounding box center [521, 207] width 42 height 13
select select "6"
select select "2025"
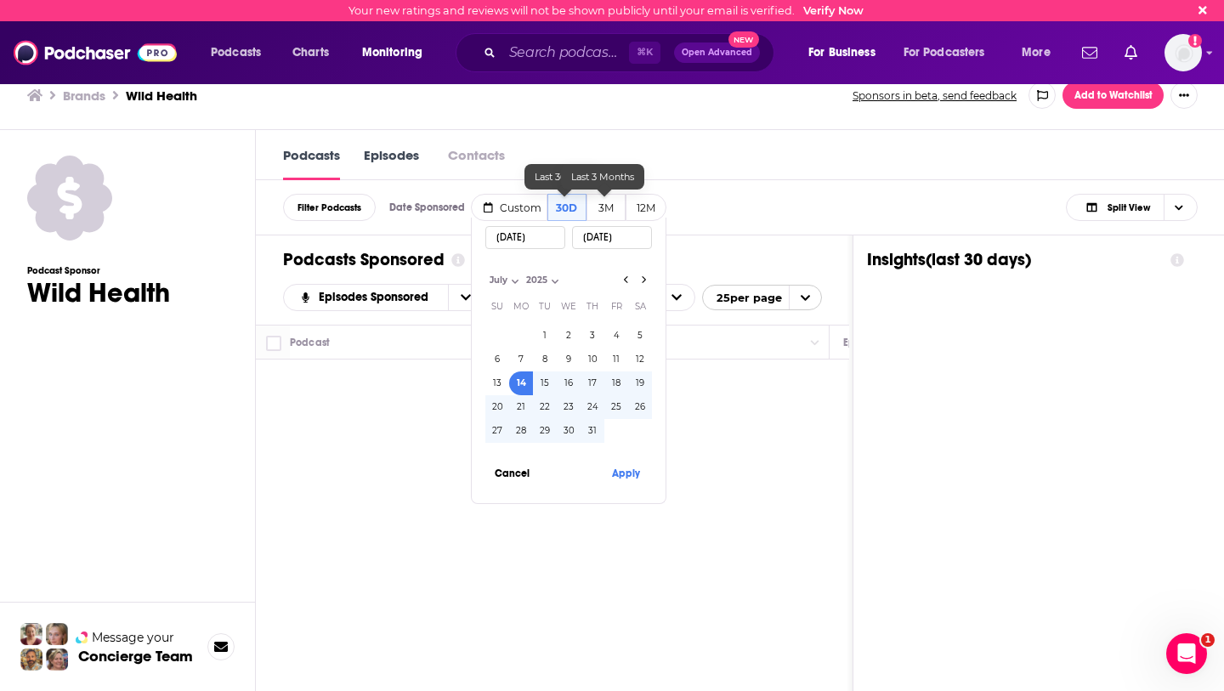
click at [602, 209] on button "3M" at bounding box center [606, 207] width 39 height 27
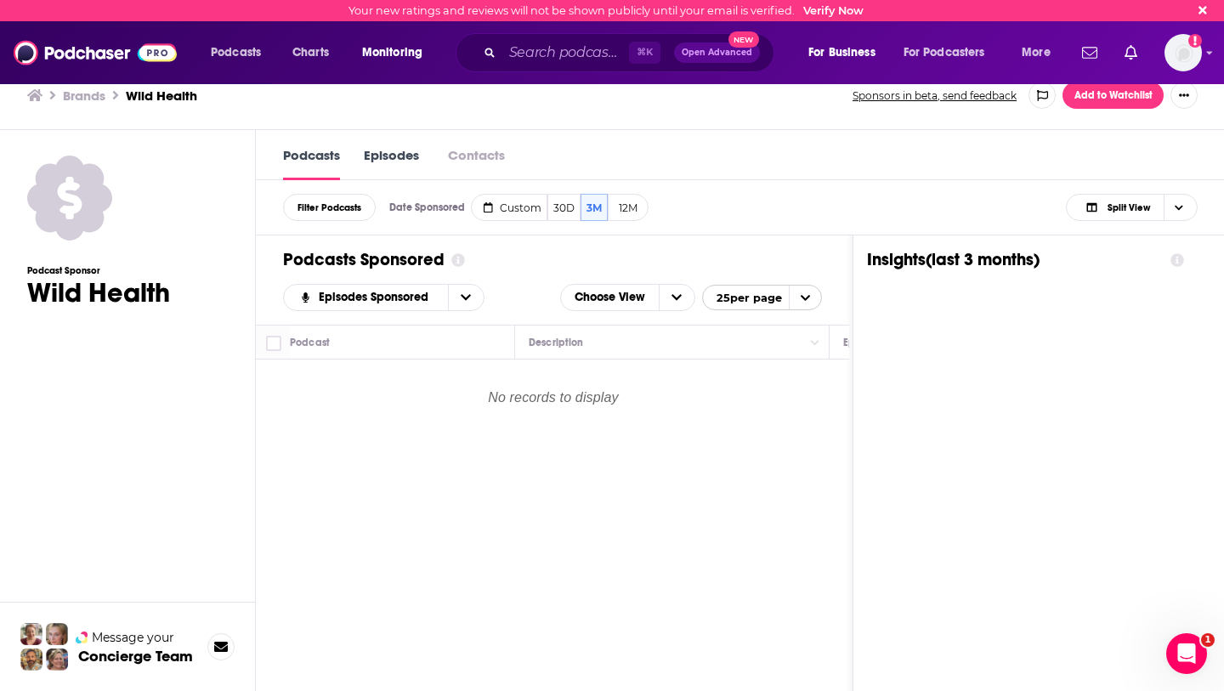
click at [94, 99] on h3 "Brands" at bounding box center [84, 96] width 43 height 16
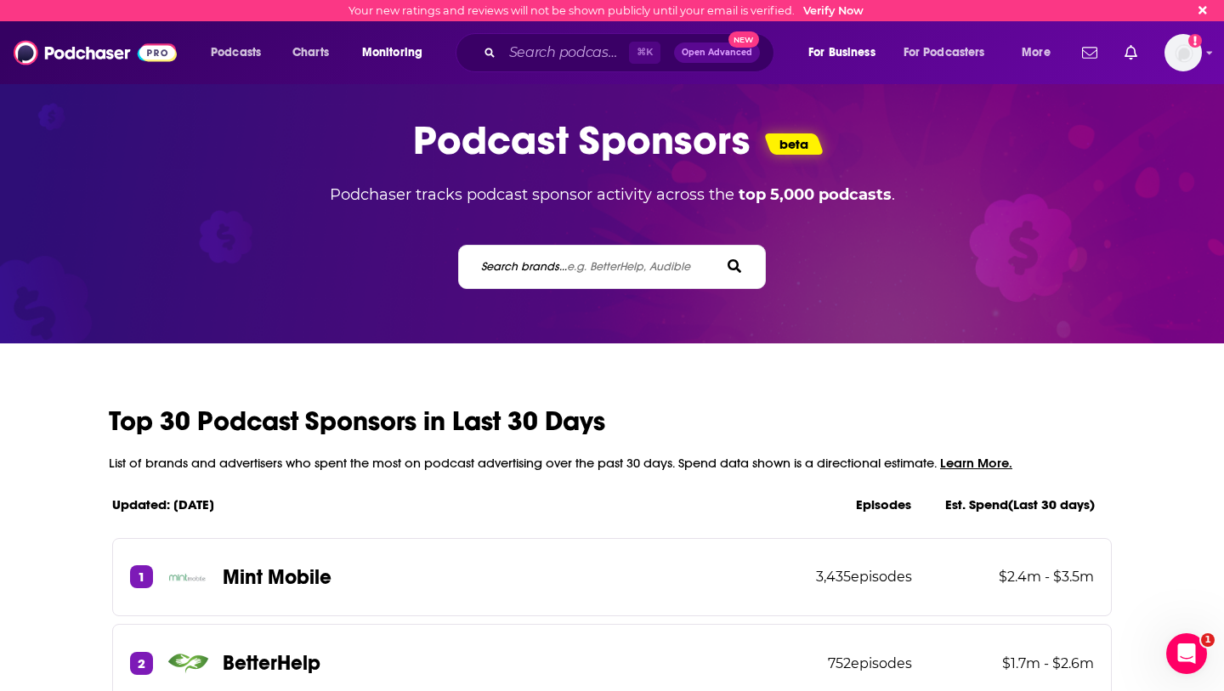
click at [570, 270] on span "e.g. BetterHelp, Audible" at bounding box center [628, 266] width 123 height 14
click at [570, 270] on input "Search brands... e.g. BetterHelp, Audible" at bounding box center [555, 267] width 153 height 18
paste input "Wild Health"
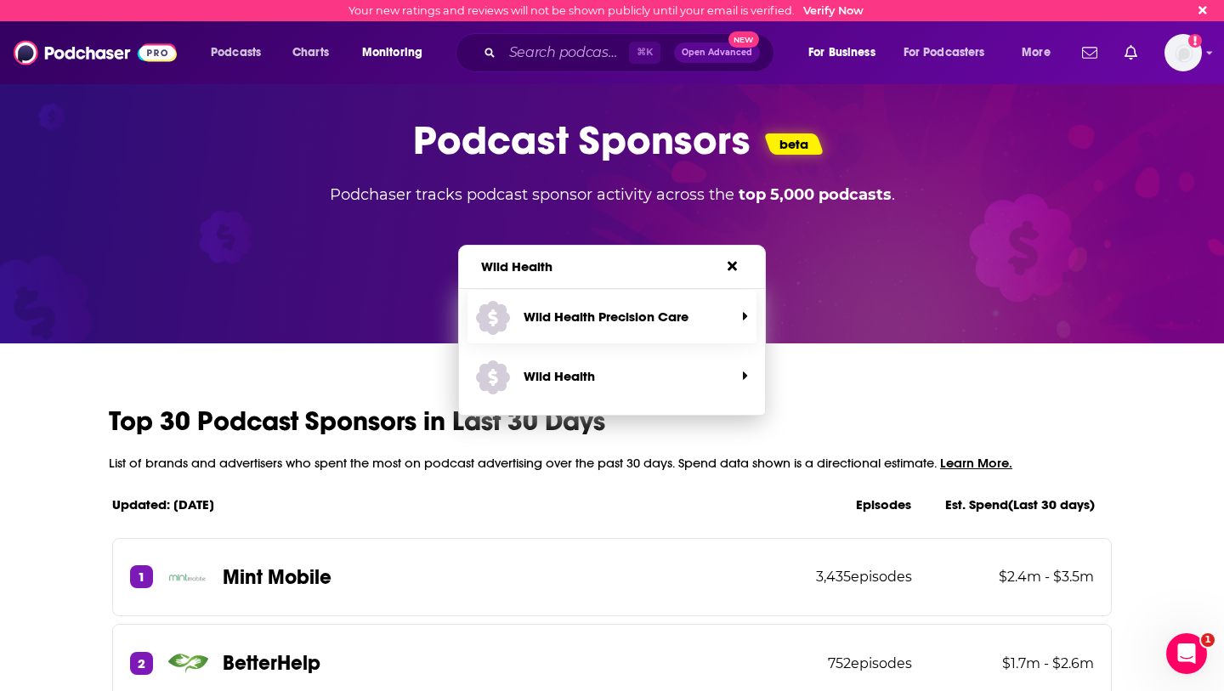
type input "Wild Health"
click at [587, 322] on p "Wild Health Precision Care" at bounding box center [606, 317] width 165 height 16
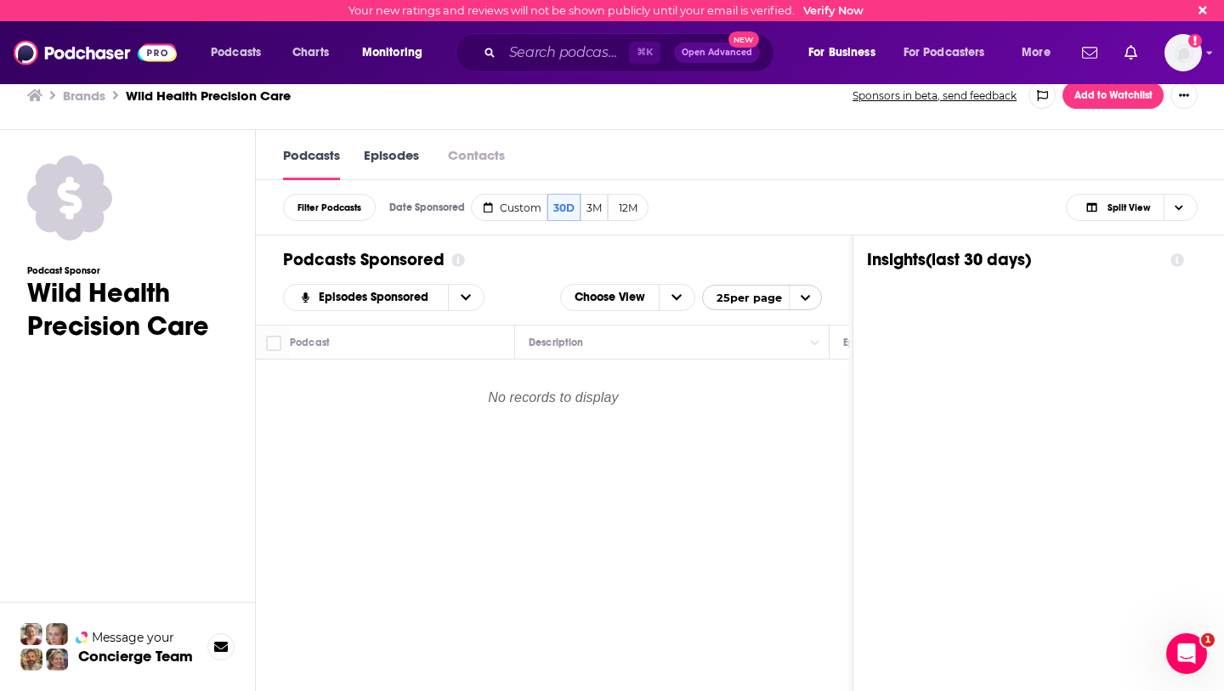
click at [92, 94] on h3 "Brands" at bounding box center [84, 96] width 43 height 16
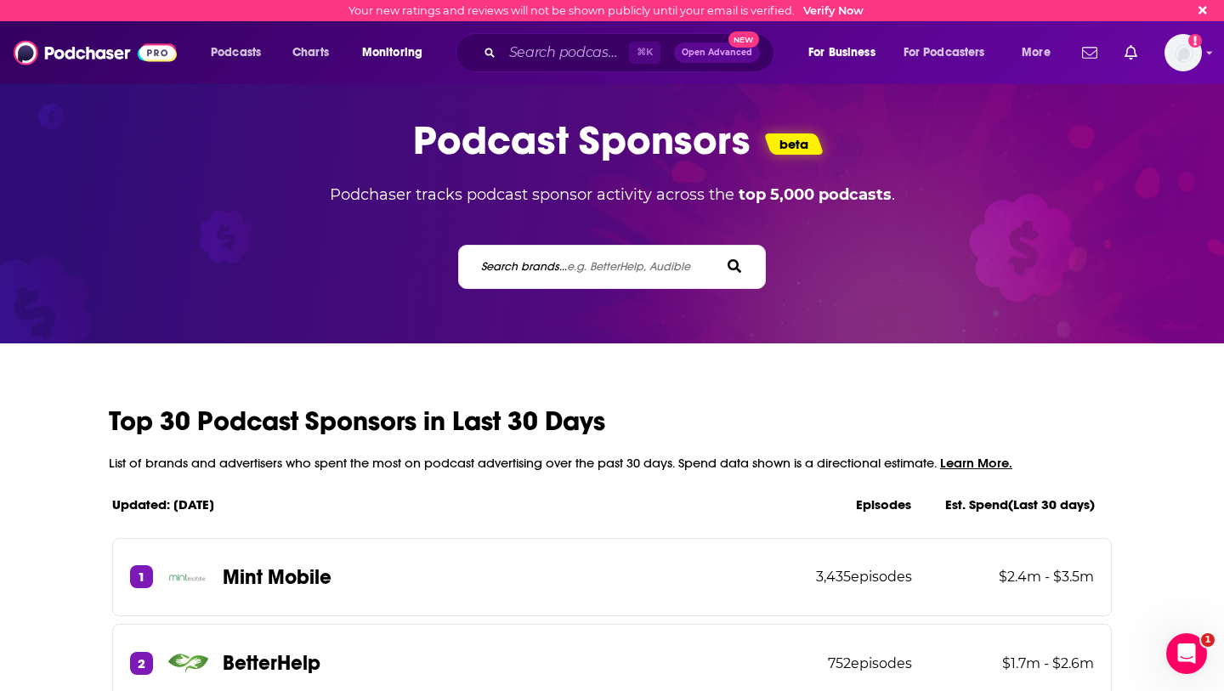
click at [611, 265] on span "e.g. BetterHelp, Audible" at bounding box center [628, 266] width 123 height 14
click at [611, 265] on input "Search brands... e.g. BetterHelp, Audible" at bounding box center [555, 267] width 153 height 18
paste input "Human Longevity, Inc."
type input "Human Longevity, Inc."
click at [611, 266] on span "e.g. BetterHelp, Audible" at bounding box center [628, 266] width 123 height 14
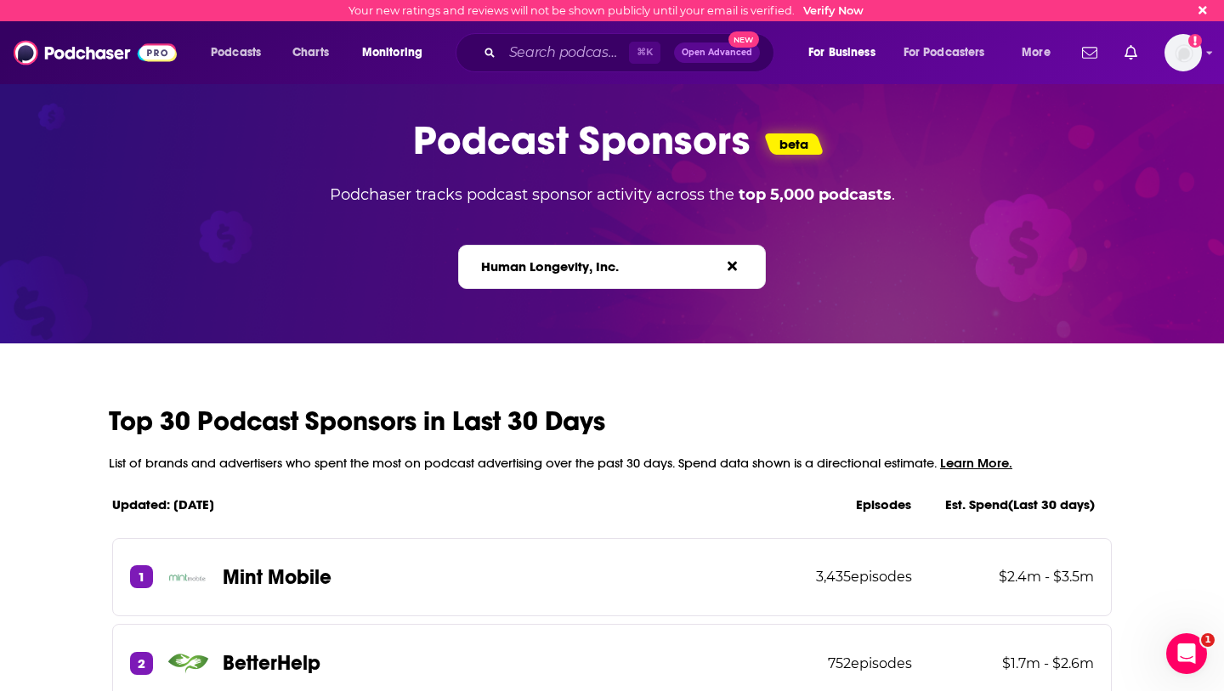
click at [611, 266] on input "Human Longevity, Inc." at bounding box center [555, 267] width 153 height 18
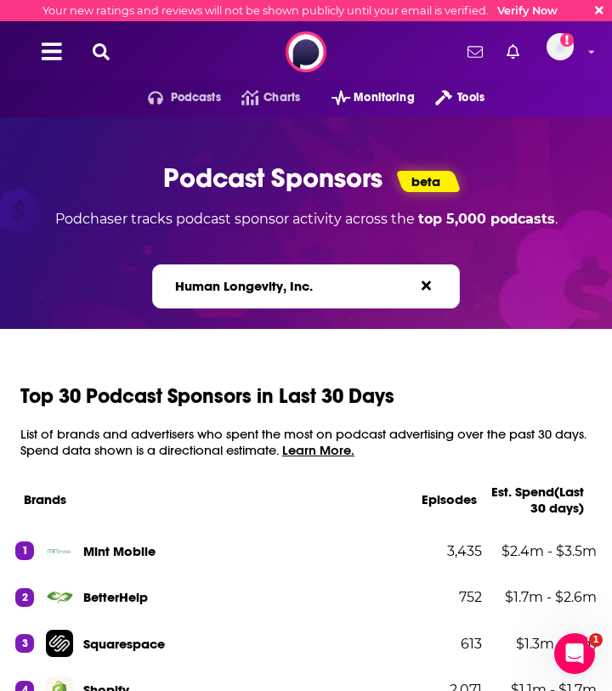
click at [300, 263] on div "Human Longevity, Inc. Search brands... e.g. BetterHelp, Audible" at bounding box center [305, 276] width 593 height 65
click at [300, 282] on span "e.g. BetterHelp, Audible" at bounding box center [322, 286] width 123 height 14
click at [300, 282] on input "Human Longevity, Inc." at bounding box center [249, 286] width 153 height 18
click at [300, 282] on span "e.g. BetterHelp, Audible" at bounding box center [322, 286] width 123 height 14
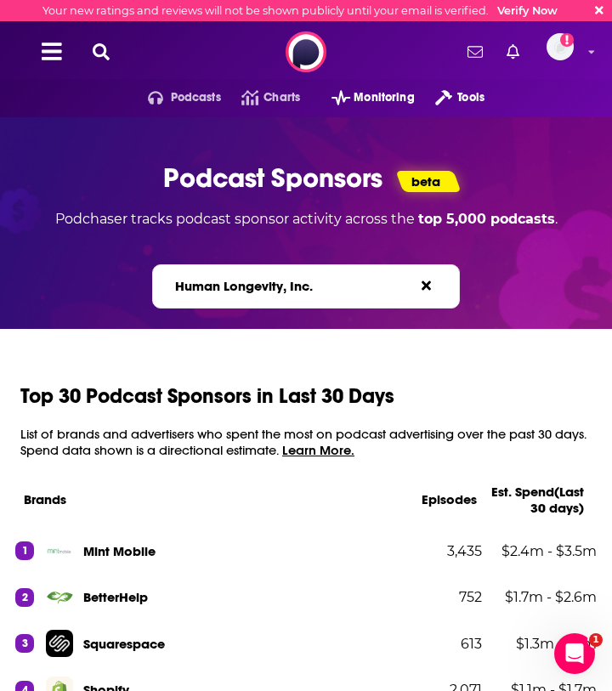
click at [300, 282] on input "Human Longevity, Inc." at bounding box center [249, 286] width 153 height 18
click at [300, 282] on span "e.g. BetterHelp, Audible" at bounding box center [322, 286] width 123 height 14
click at [300, 282] on input "Human Longevity, Inc." at bounding box center [249, 286] width 153 height 18
click at [244, 288] on label "Search brands... e.g. BetterHelp, Audible" at bounding box center [279, 286] width 209 height 14
click at [244, 288] on input "Human Longevity, Inc." at bounding box center [249, 286] width 153 height 18
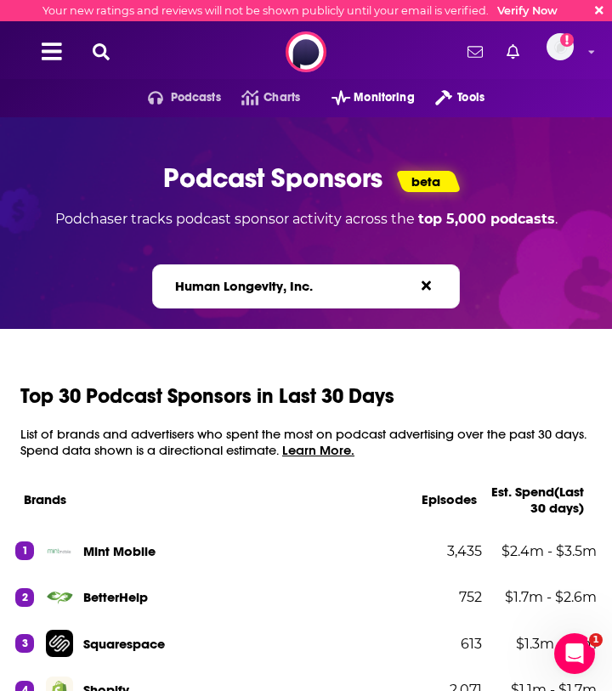
click at [244, 288] on label "Search brands... e.g. BetterHelp, Audible" at bounding box center [279, 286] width 209 height 14
click at [244, 288] on input "Human Longevity, Inc." at bounding box center [249, 286] width 153 height 18
click at [244, 288] on label "Search brands... e.g. BetterHelp, Audible" at bounding box center [279, 286] width 209 height 14
click at [244, 288] on input "Human Longevity, Inc." at bounding box center [249, 286] width 153 height 18
click at [315, 290] on span "e.g. BetterHelp, Audible" at bounding box center [322, 286] width 123 height 14
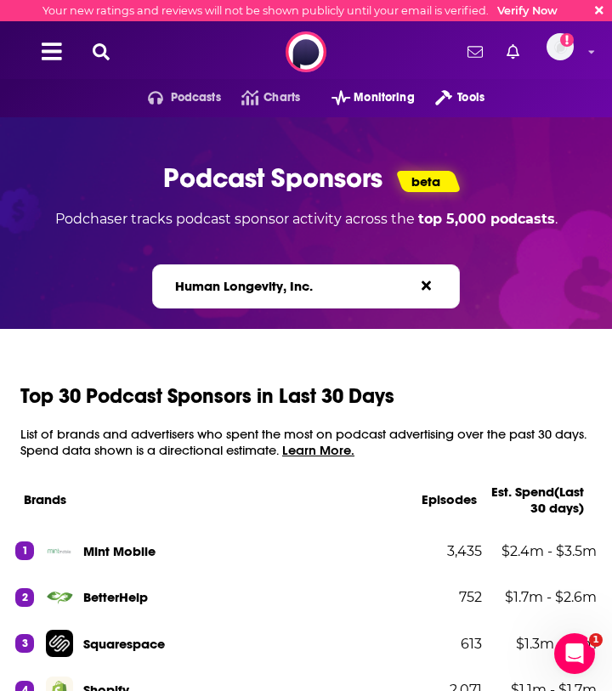
click at [315, 290] on input "Human Longevity, Inc." at bounding box center [249, 286] width 153 height 18
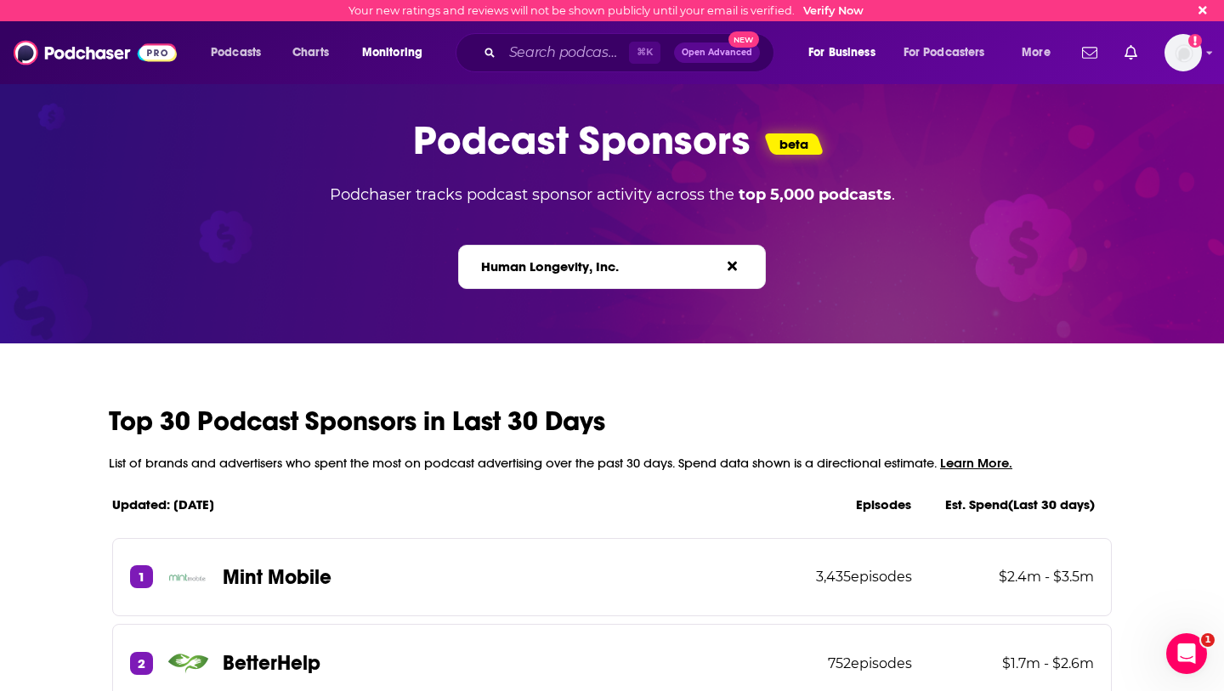
click at [517, 272] on label "Search brands... e.g. BetterHelp, Audible" at bounding box center [585, 266] width 209 height 14
click at [517, 272] on input "Human Longevity, Inc." at bounding box center [555, 267] width 153 height 18
click at [518, 272] on label "Search brands... e.g. BetterHelp, Audible" at bounding box center [585, 266] width 209 height 14
click at [518, 272] on input "Human Longevity, Inc." at bounding box center [555, 267] width 153 height 18
click at [518, 272] on label "Search brands... e.g. BetterHelp, Audible" at bounding box center [585, 266] width 209 height 14
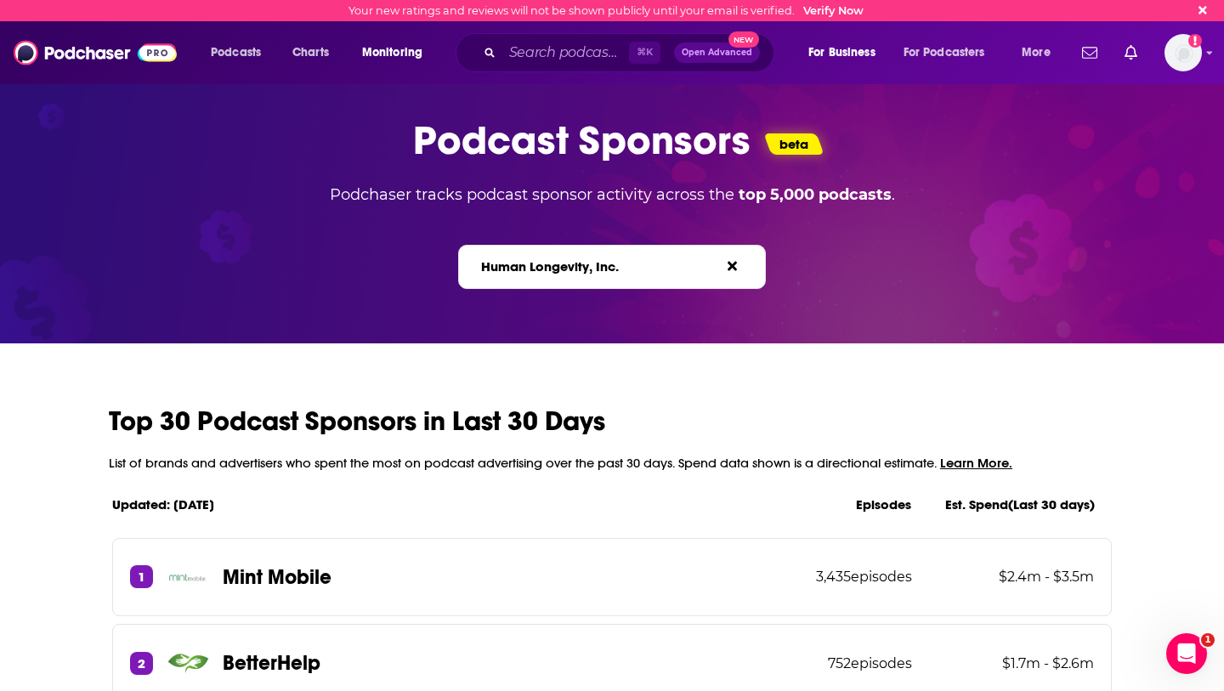
click at [518, 272] on input "Human Longevity, Inc." at bounding box center [555, 267] width 153 height 18
click at [518, 272] on label "Search brands... e.g. BetterHelp, Audible" at bounding box center [585, 266] width 209 height 14
click at [518, 272] on input "Human Longevity, Inc." at bounding box center [555, 267] width 153 height 18
click at [606, 273] on span "e.g. BetterHelp, Audible" at bounding box center [628, 266] width 123 height 14
click at [606, 273] on input "Human Longevity, Inc." at bounding box center [555, 267] width 153 height 18
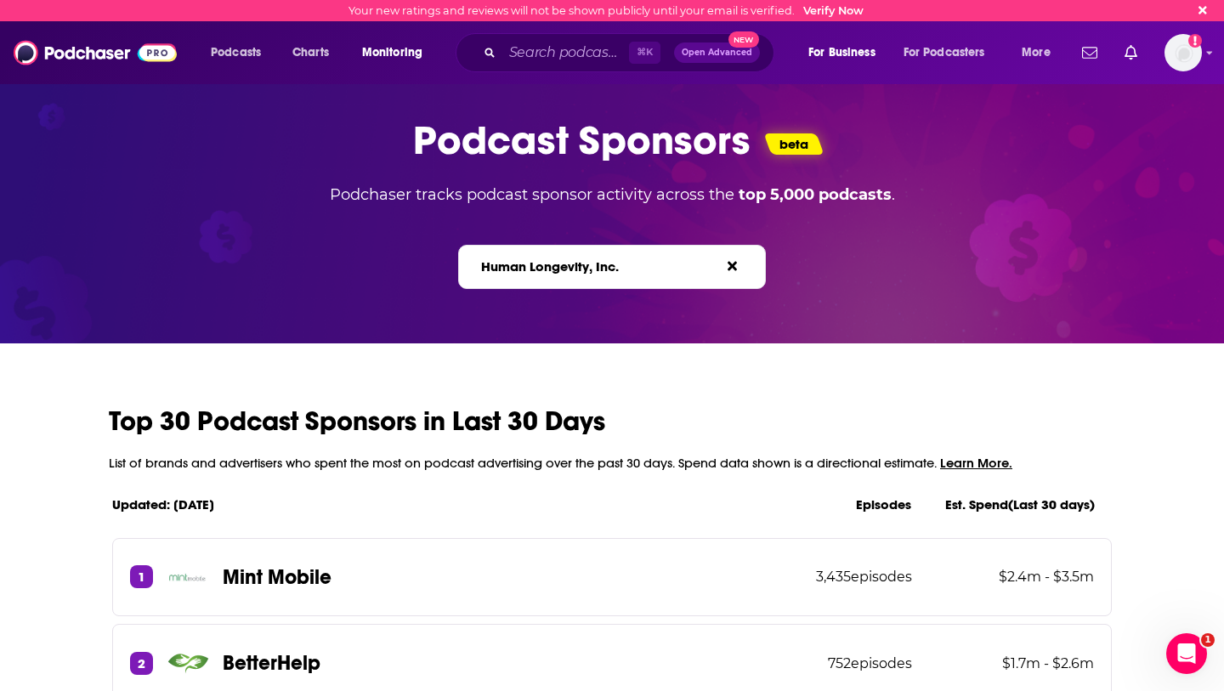
click at [611, 264] on link at bounding box center [736, 266] width 17 height 16
click at [611, 264] on span "e.g. BetterHelp, Audible" at bounding box center [628, 266] width 123 height 14
click at [611, 264] on input "Search brands... e.g. BetterHelp, Audible" at bounding box center [555, 267] width 153 height 18
paste input "TruDiagnostic"
type input "TruDiagnostic"
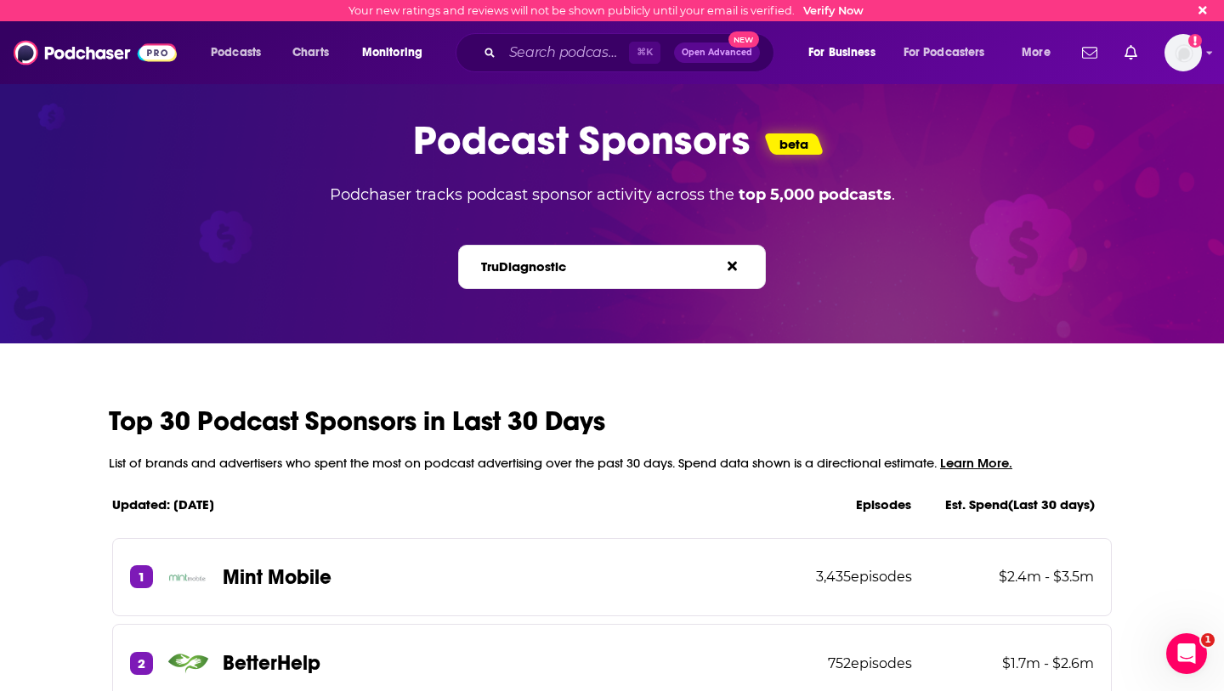
click at [588, 315] on div "Podcast Sponsors beta Podchaser tracks podcast sponsor activity across the top …" at bounding box center [612, 202] width 1224 height 282
click at [594, 269] on span "e.g. BetterHelp, Audible" at bounding box center [628, 266] width 123 height 14
click at [594, 269] on input "TruDiagnostic" at bounding box center [555, 267] width 153 height 18
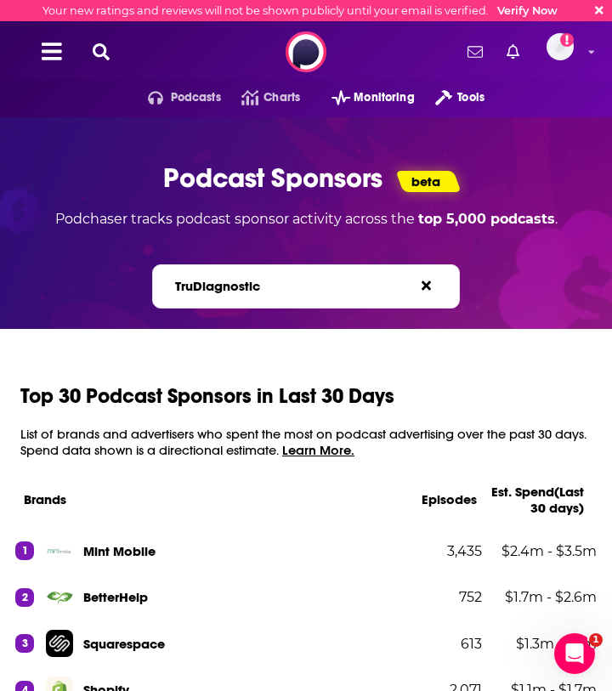
click at [275, 287] on span "e.g. BetterHelp, Audible" at bounding box center [322, 286] width 123 height 14
click at [275, 287] on input "TruDiagnostic" at bounding box center [249, 286] width 153 height 18
click at [275, 287] on span "e.g. BetterHelp, Audible" at bounding box center [322, 286] width 123 height 14
click at [275, 287] on input "TruDiagnostic" at bounding box center [249, 286] width 153 height 18
click at [275, 287] on span "e.g. BetterHelp, Audible" at bounding box center [322, 286] width 123 height 14
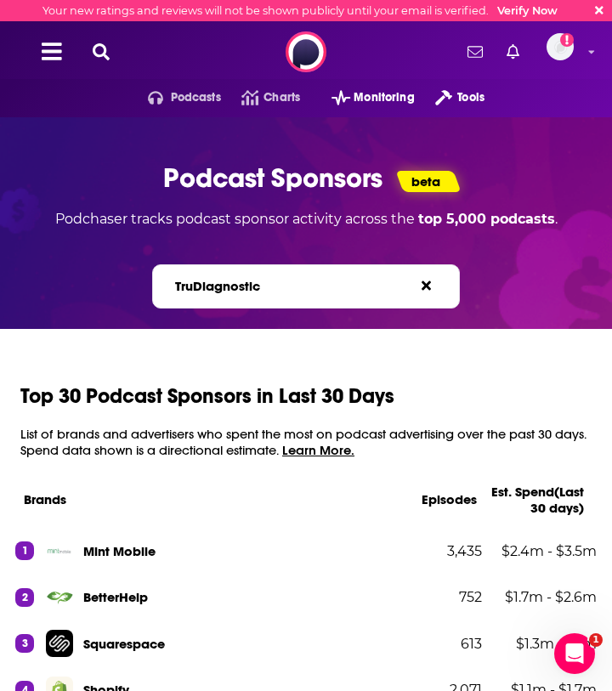
click at [275, 287] on input "TruDiagnostic" at bounding box center [249, 286] width 153 height 18
click at [238, 291] on label "Search brands... e.g. BetterHelp, Audible" at bounding box center [279, 286] width 209 height 14
click at [238, 291] on input "TruDiagnostic" at bounding box center [249, 286] width 153 height 18
click at [237, 291] on label "Search brands... e.g. BetterHelp, Audible" at bounding box center [279, 286] width 209 height 14
click at [237, 291] on input "TruDiagnostic" at bounding box center [249, 286] width 153 height 18
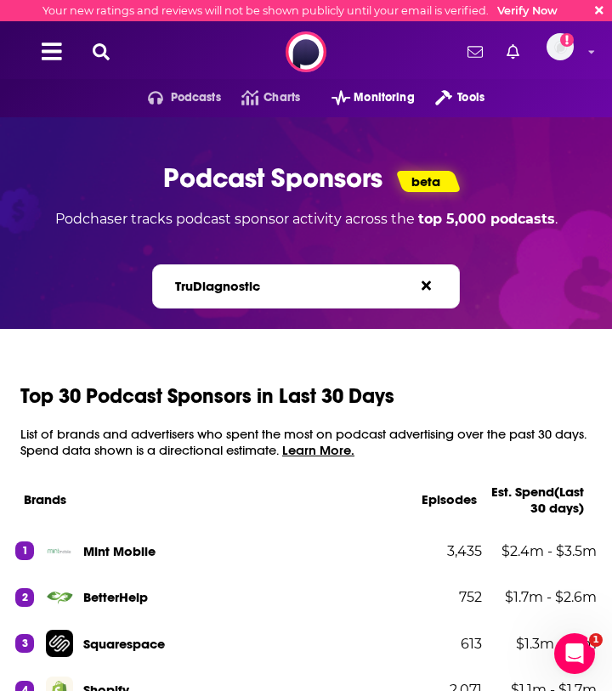
click at [237, 291] on label "Search brands... e.g. BetterHelp, Audible" at bounding box center [279, 286] width 209 height 14
click at [237, 291] on input "TruDiagnostic" at bounding box center [249, 286] width 153 height 18
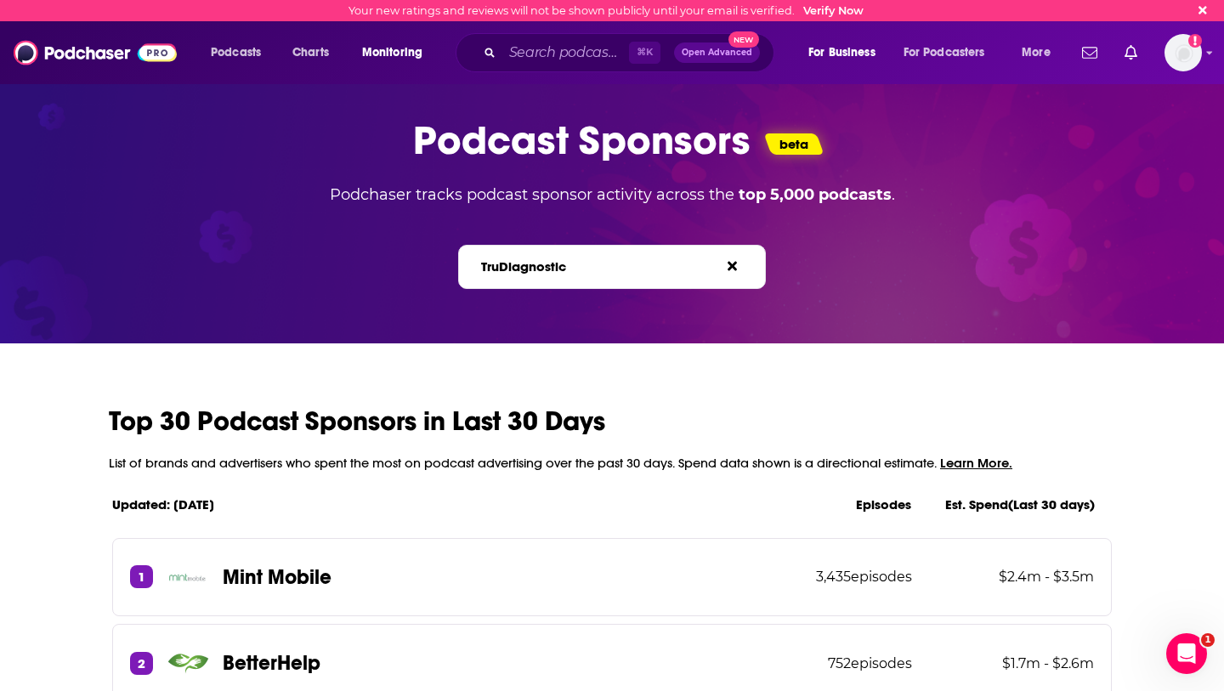
click at [611, 277] on div "TruDiagnostic Search brands... e.g. BetterHelp, Audible" at bounding box center [612, 267] width 309 height 44
click at [611, 271] on icon at bounding box center [732, 266] width 9 height 14
click at [606, 267] on span "e.g. BetterHelp, Audible" at bounding box center [628, 266] width 123 height 14
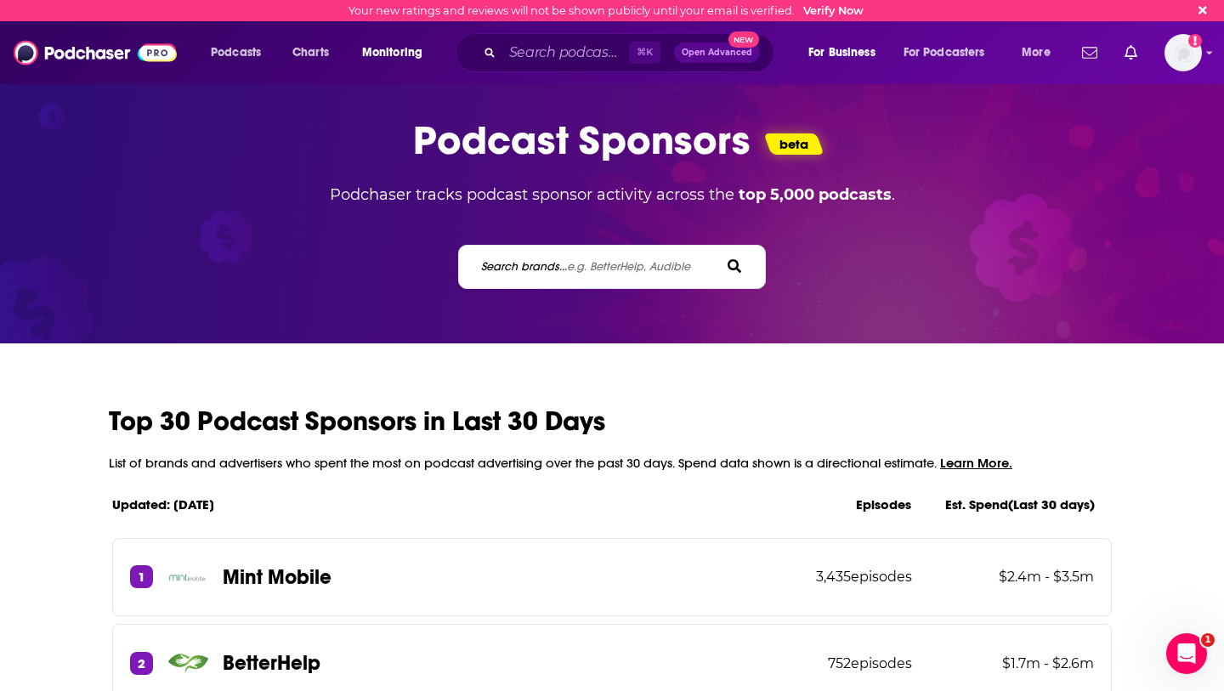
click at [606, 267] on input "Search brands... e.g. BetterHelp, Audible" at bounding box center [555, 267] width 153 height 18
type input "hyperice"
click at [606, 280] on div "hyperice Search brands... e.g. BetterHelp, Audible" at bounding box center [612, 267] width 309 height 44
click at [605, 280] on div "hyperice Search brands... e.g. BetterHelp, Audible" at bounding box center [612, 267] width 309 height 44
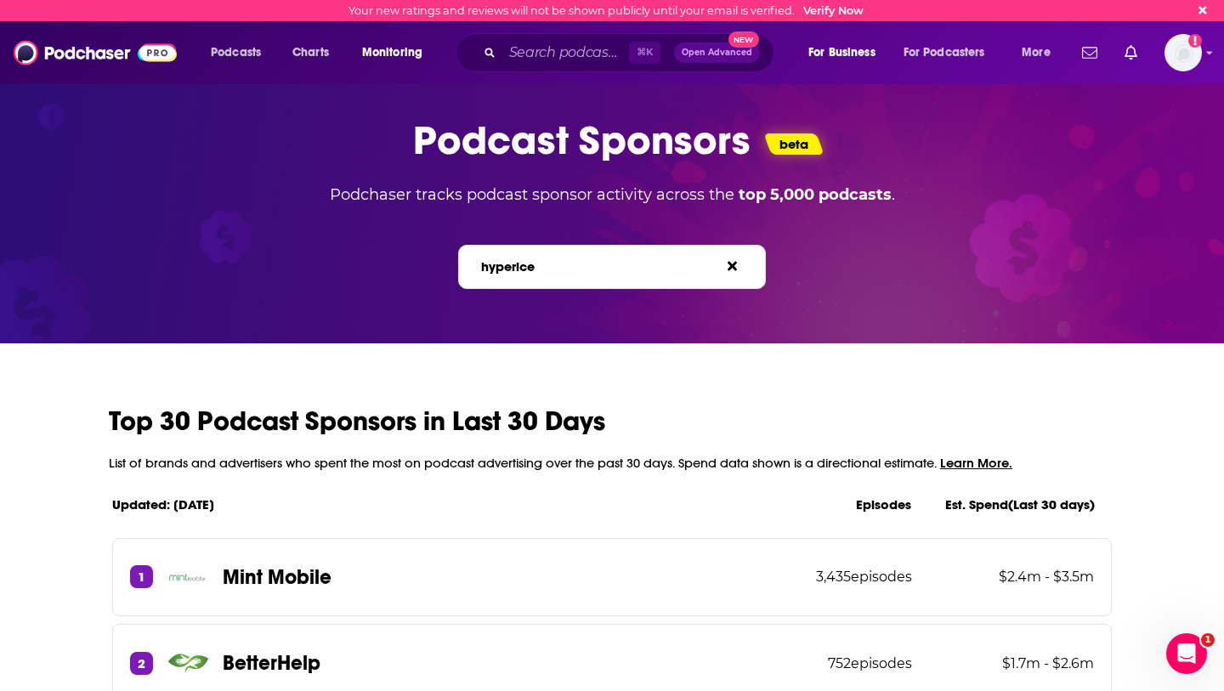
click at [611, 267] on link at bounding box center [736, 266] width 17 height 16
click at [611, 274] on label "Search brands... e.g. BetterHelp, Audible" at bounding box center [585, 266] width 209 height 14
click at [611, 275] on input "Search brands... e.g. BetterHelp, Audible" at bounding box center [555, 267] width 153 height 18
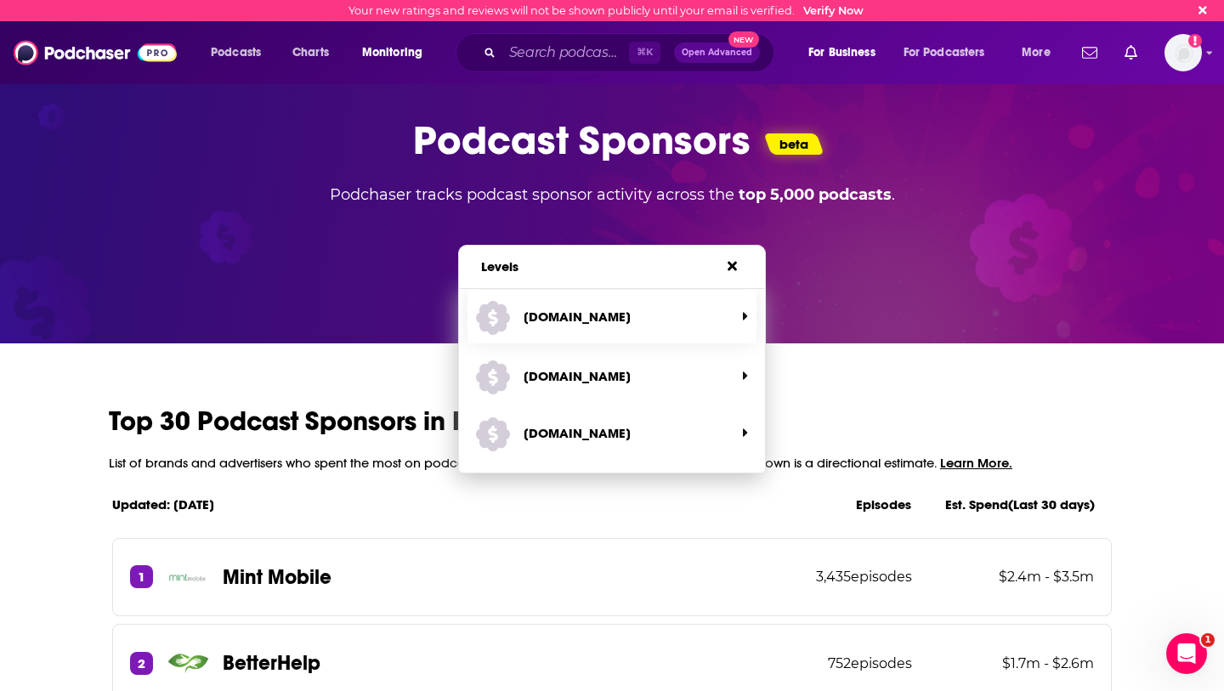
type input "Levels"
click at [611, 332] on span "[DOMAIN_NAME]" at bounding box center [605, 316] width 259 height 45
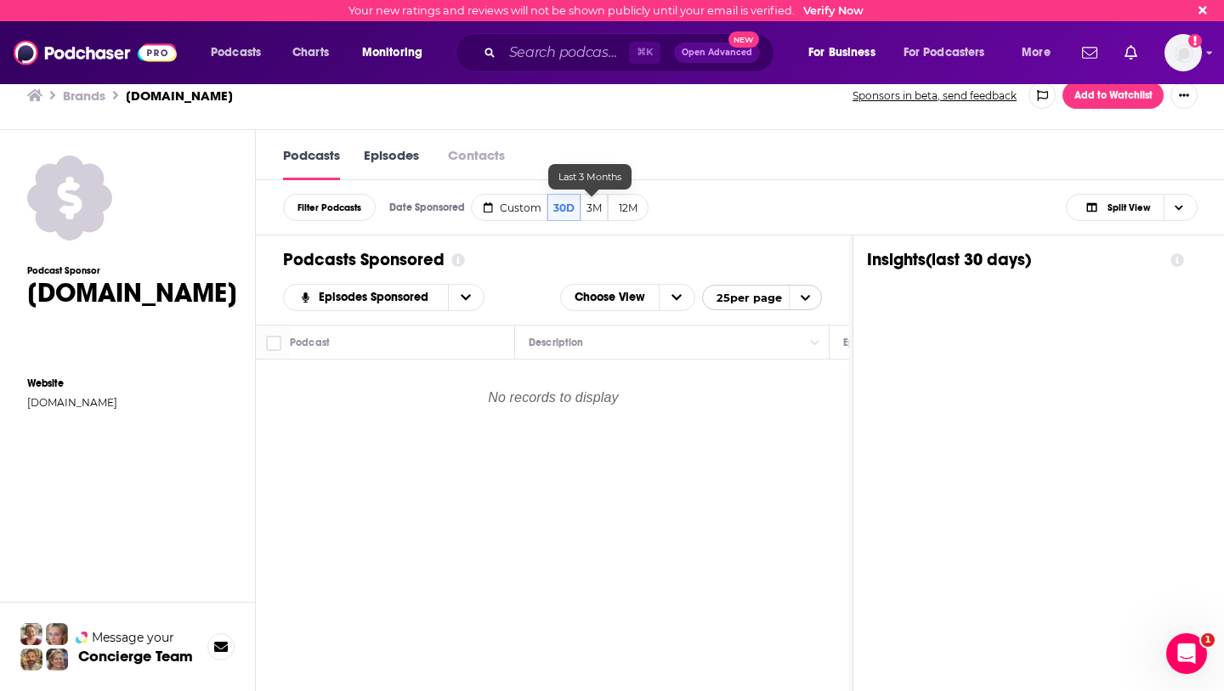
click at [595, 218] on button "3M" at bounding box center [594, 207] width 27 height 27
click at [72, 97] on h3 "Brands" at bounding box center [84, 96] width 43 height 16
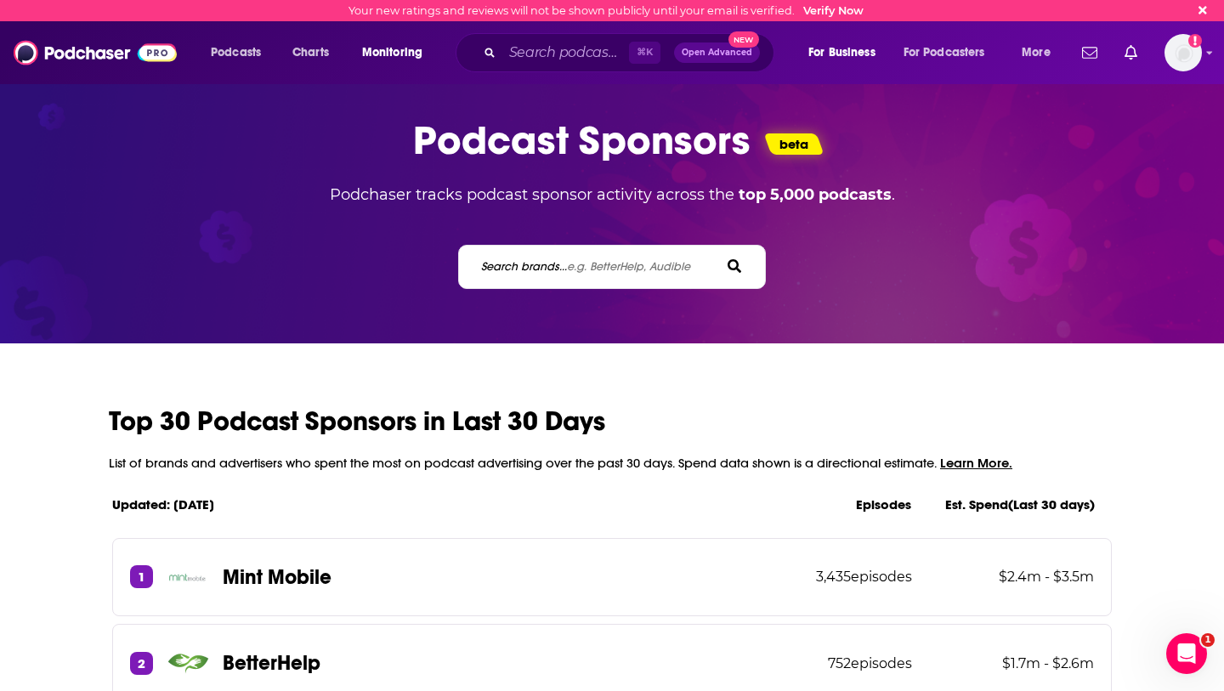
click at [579, 271] on span "e.g. BetterHelp, Audible" at bounding box center [628, 266] width 123 height 14
click at [579, 271] on input "Search brands... e.g. BetterHelp, Audible" at bounding box center [555, 267] width 153 height 18
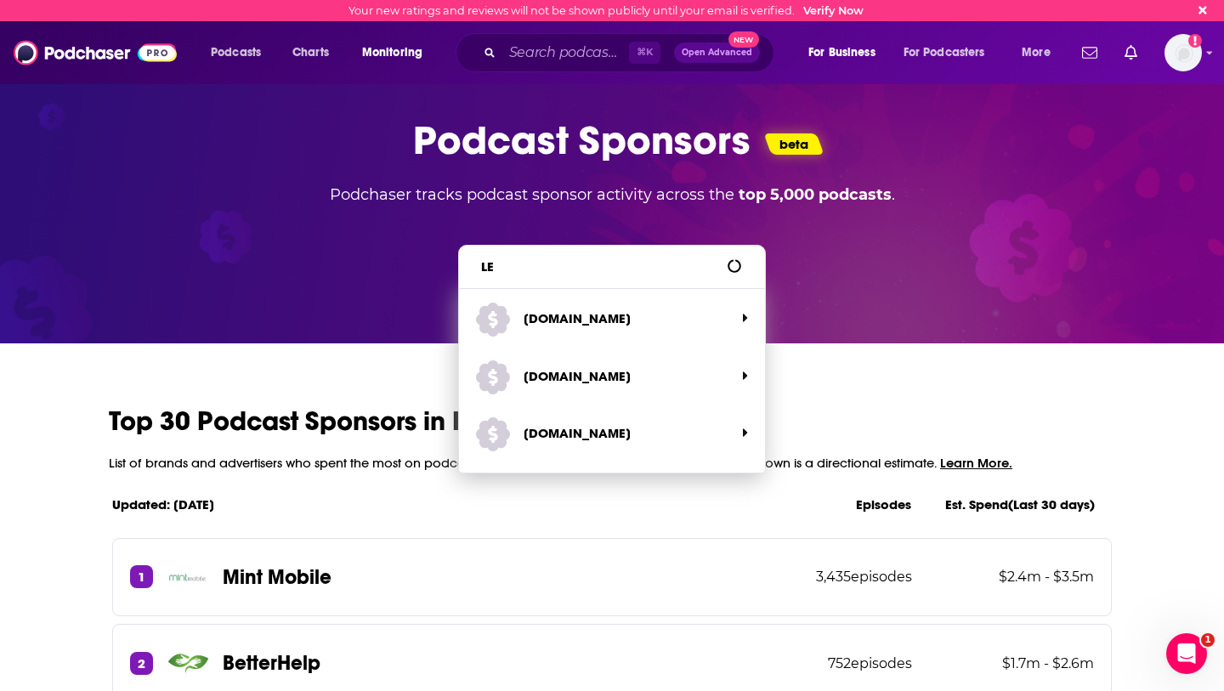
type input "L"
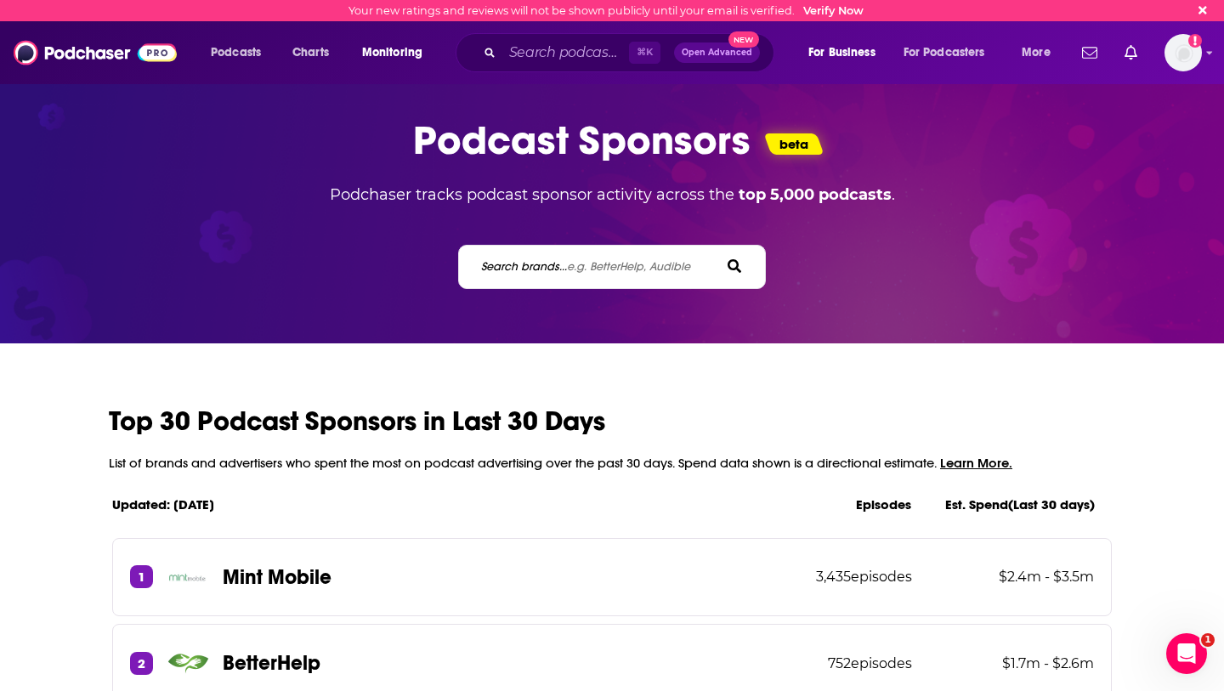
click at [536, 273] on label "Search brands... e.g. BetterHelp, Audible" at bounding box center [585, 266] width 209 height 14
click at [536, 273] on input "Search brands... e.g. BetterHelp, Audible" at bounding box center [555, 267] width 153 height 18
type input "hyperice"
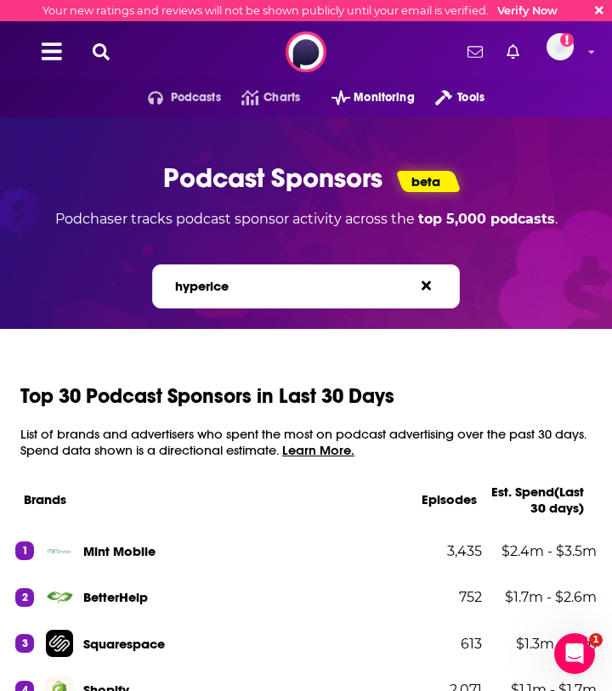
click at [237, 292] on label "Search brands... e.g. BetterHelp, Audible" at bounding box center [279, 286] width 209 height 14
click at [237, 292] on input "hyperice" at bounding box center [249, 286] width 153 height 18
click at [231, 291] on label "Search brands... e.g. BetterHelp, Audible" at bounding box center [279, 286] width 209 height 14
click at [231, 291] on input "hyperice" at bounding box center [249, 286] width 153 height 18
click at [231, 291] on label "Search brands... e.g. BetterHelp, Audible" at bounding box center [279, 286] width 209 height 14
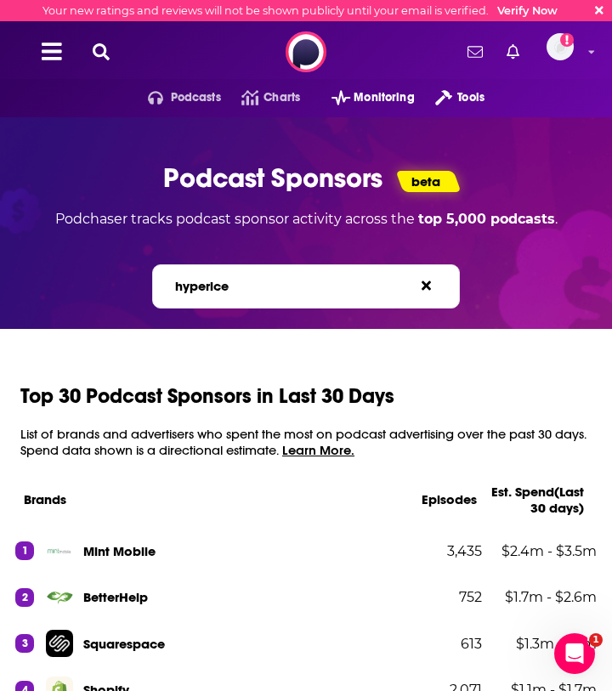
click at [231, 291] on input "hyperice" at bounding box center [249, 286] width 153 height 18
click at [231, 291] on label "Search brands... e.g. BetterHelp, Audible" at bounding box center [279, 286] width 209 height 14
click at [231, 291] on input "hyperice" at bounding box center [249, 286] width 153 height 18
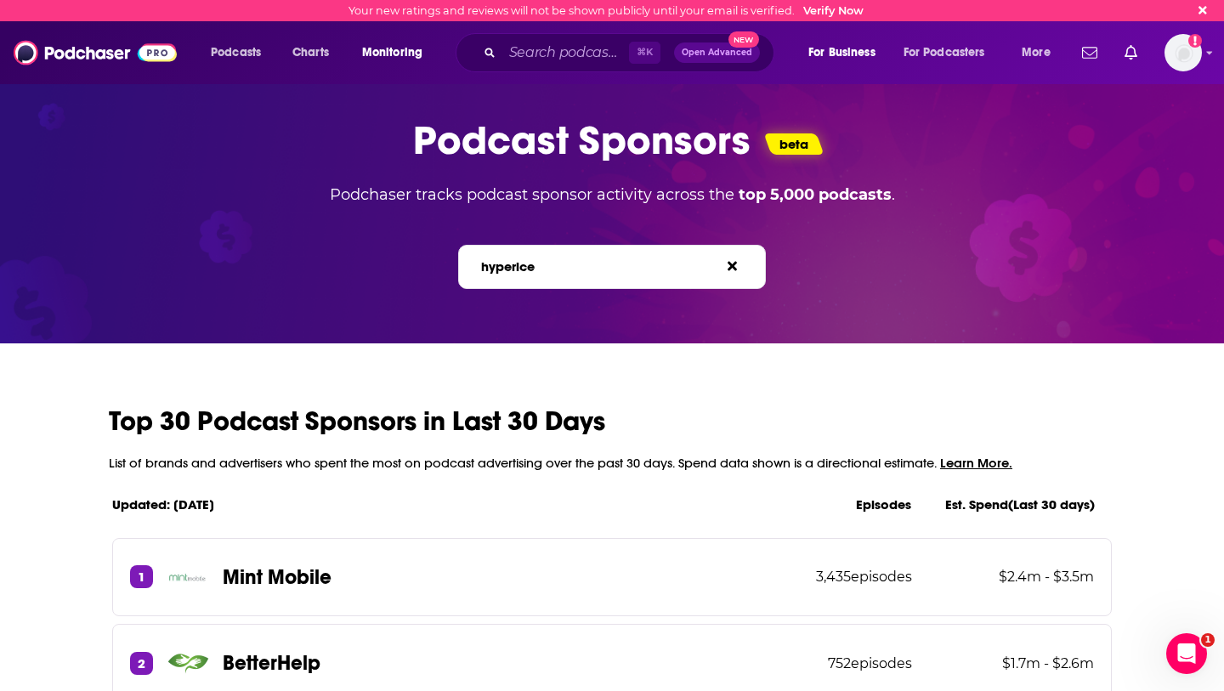
click at [534, 264] on label "Search brands... e.g. BetterHelp, Audible" at bounding box center [585, 266] width 209 height 14
click at [534, 264] on input "hyperice" at bounding box center [555, 267] width 153 height 18
click at [534, 264] on label "Search brands... e.g. BetterHelp, Audible" at bounding box center [585, 266] width 209 height 14
click at [534, 264] on input "hyperice" at bounding box center [555, 267] width 153 height 18
click at [534, 264] on label "Search brands... e.g. BetterHelp, Audible" at bounding box center [585, 266] width 209 height 14
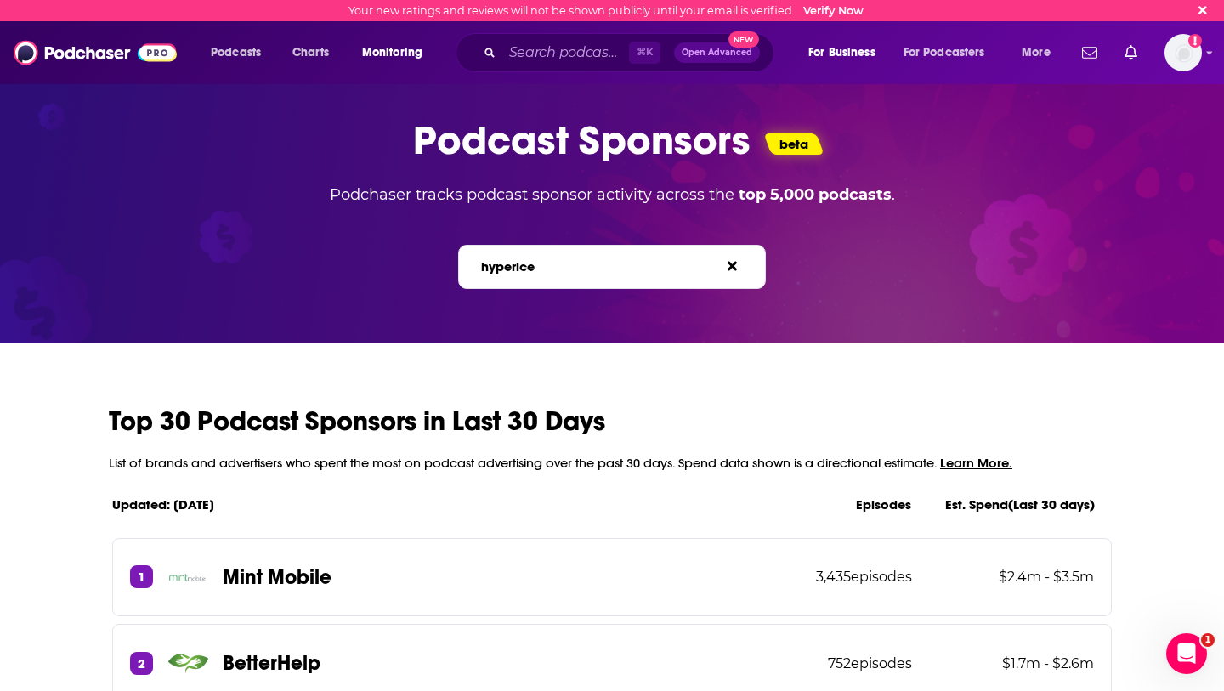
click at [534, 264] on input "hyperice" at bounding box center [555, 267] width 153 height 18
click at [506, 272] on label "Search brands... e.g. BetterHelp, Audible" at bounding box center [585, 266] width 209 height 14
click at [506, 272] on input "hyperice" at bounding box center [555, 267] width 153 height 18
click at [505, 273] on label "Search brands... e.g. BetterHelp, Audible" at bounding box center [585, 266] width 209 height 14
click at [505, 273] on input "hyperice" at bounding box center [555, 267] width 153 height 18
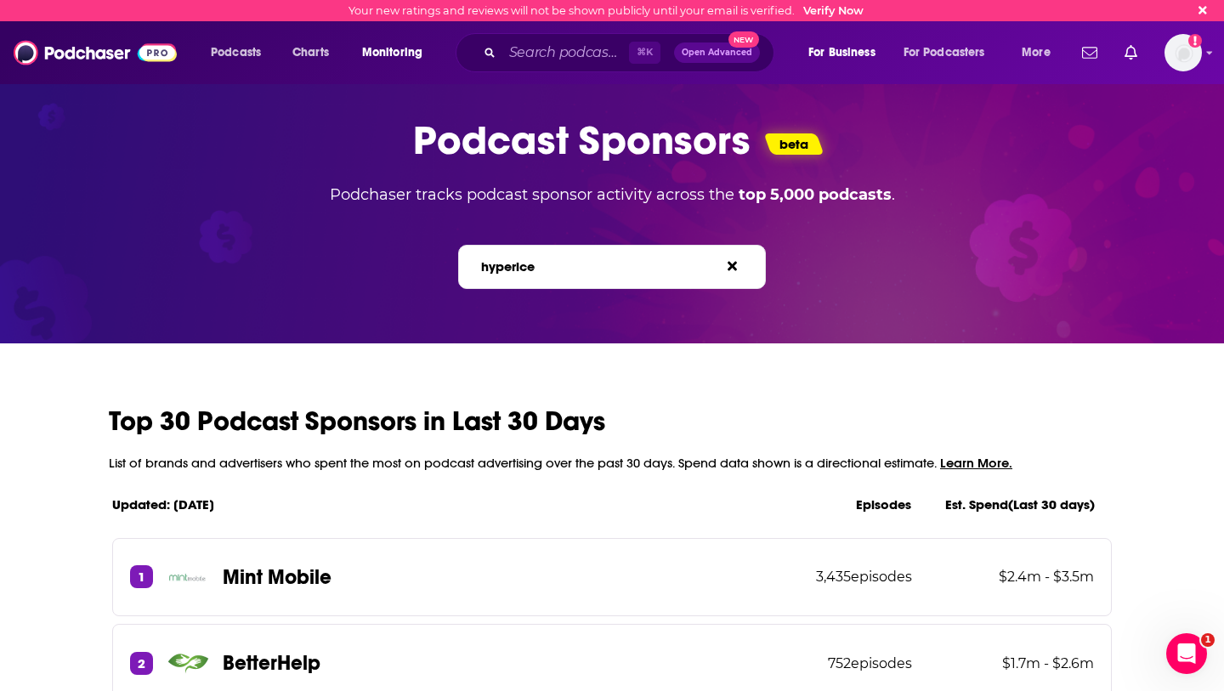
click at [505, 273] on label "Search brands... e.g. BetterHelp, Audible" at bounding box center [585, 266] width 209 height 14
click at [505, 273] on input "hyperice" at bounding box center [555, 267] width 153 height 18
click at [611, 270] on icon at bounding box center [732, 266] width 9 height 9
click at [611, 268] on span "e.g. BetterHelp, Audible" at bounding box center [628, 266] width 123 height 14
click at [611, 268] on input "Search brands... e.g. BetterHelp, Audible" at bounding box center [555, 267] width 153 height 18
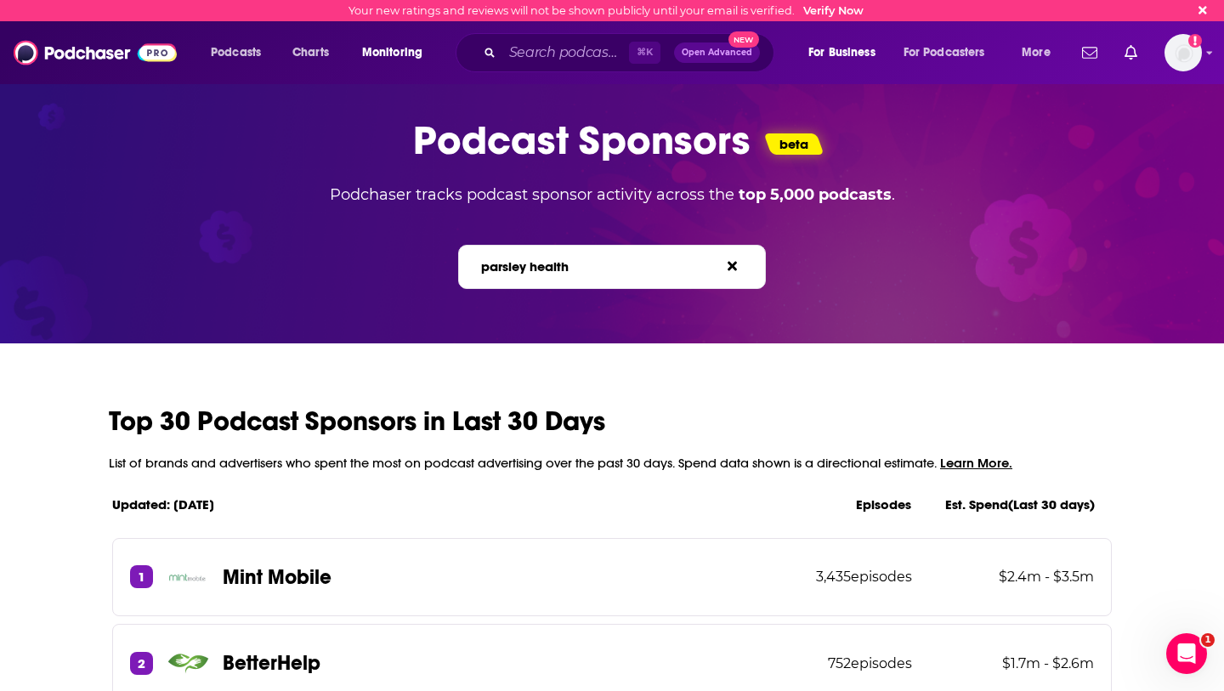
type input "parsley health"
